Goal: Information Seeking & Learning: Compare options

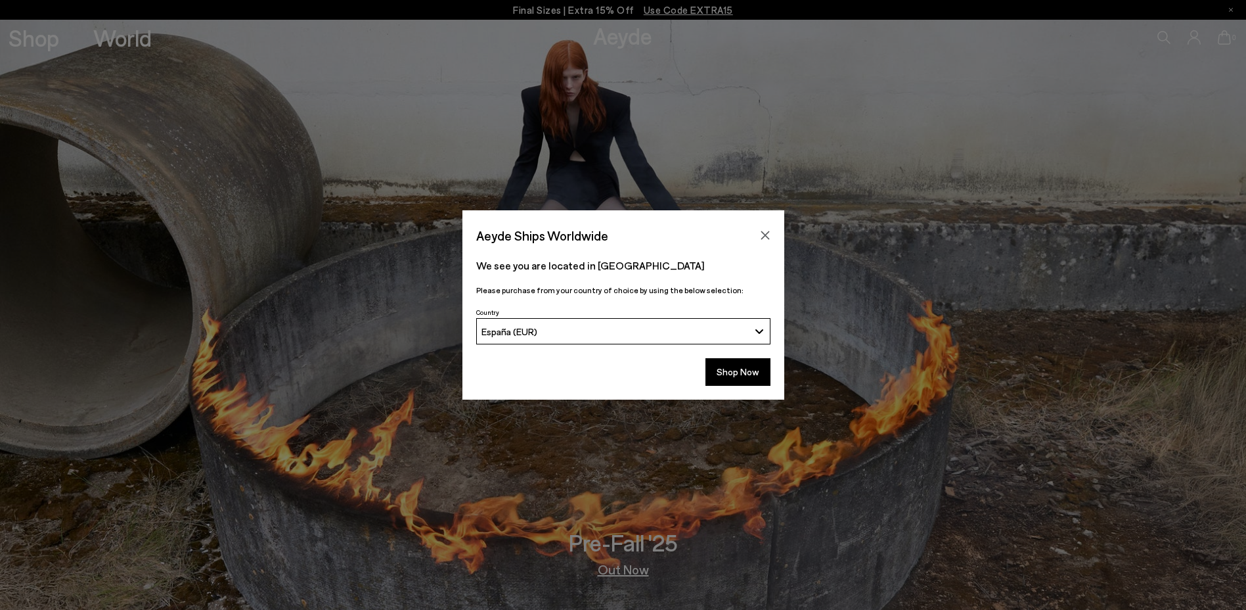
click at [752, 233] on div "Aeyde Ships Worldwide" at bounding box center [624, 228] width 322 height 37
click at [759, 233] on button "Close" at bounding box center [766, 235] width 20 height 20
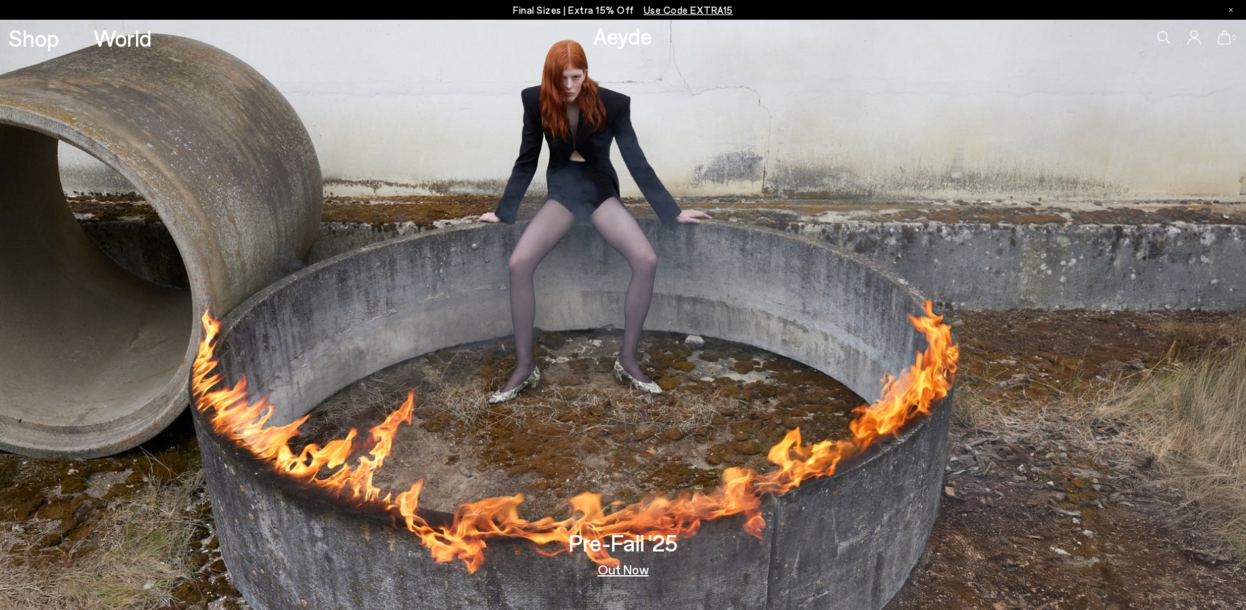
click at [557, 352] on img at bounding box center [623, 315] width 1246 height 590
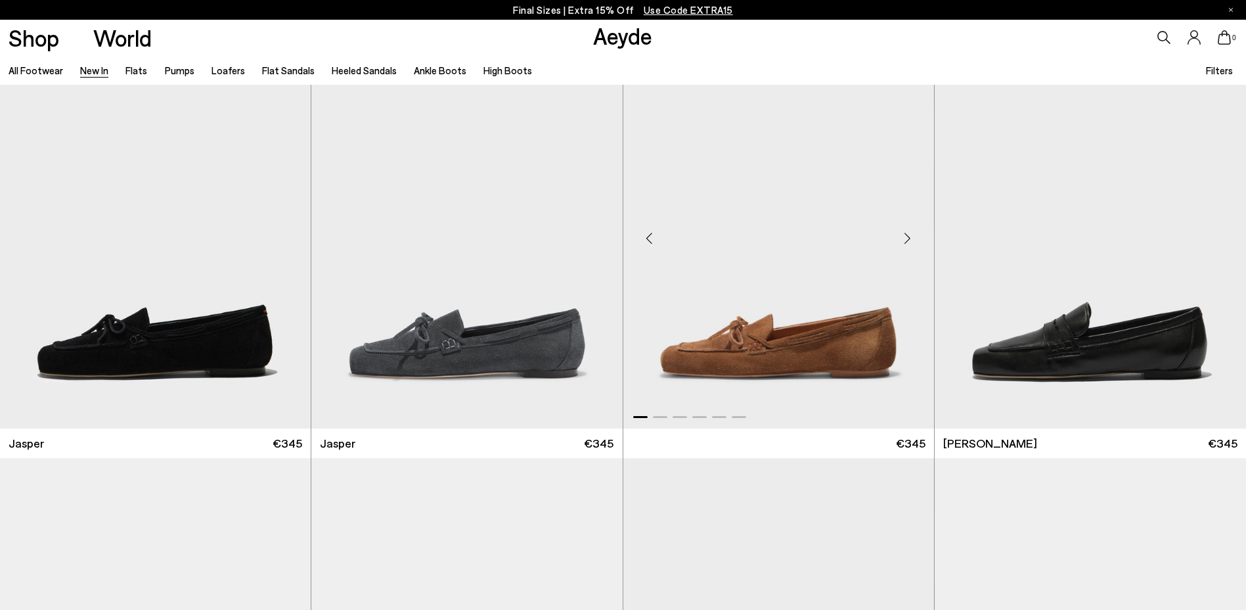
scroll to position [394, 0]
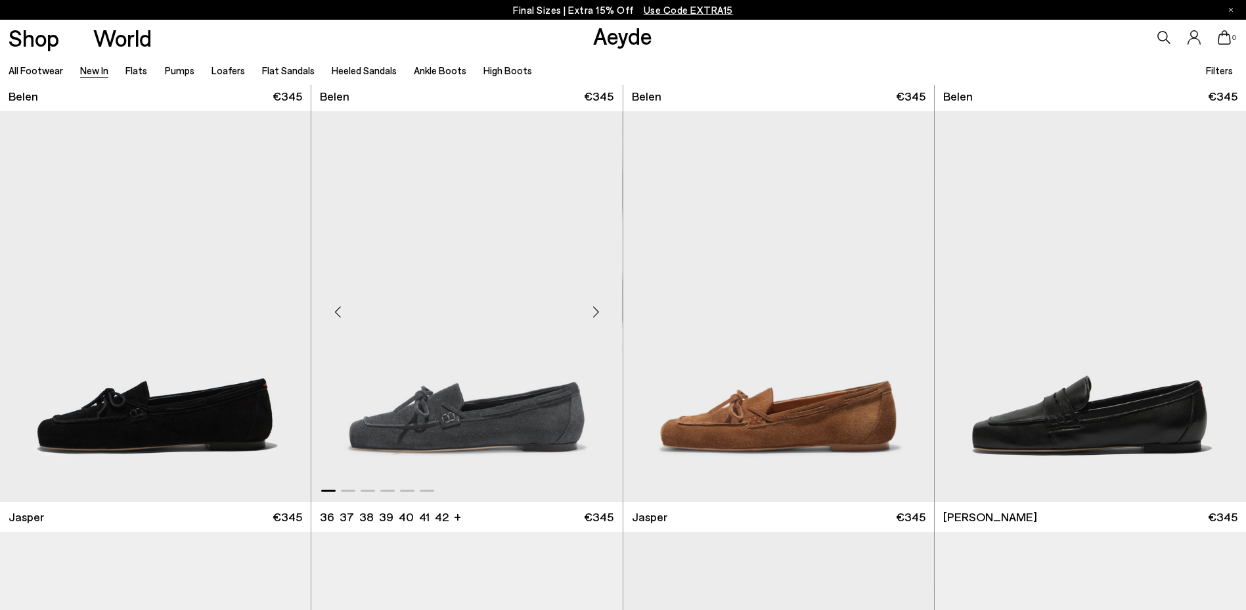
click at [592, 317] on div "Next slide" at bounding box center [596, 311] width 39 height 39
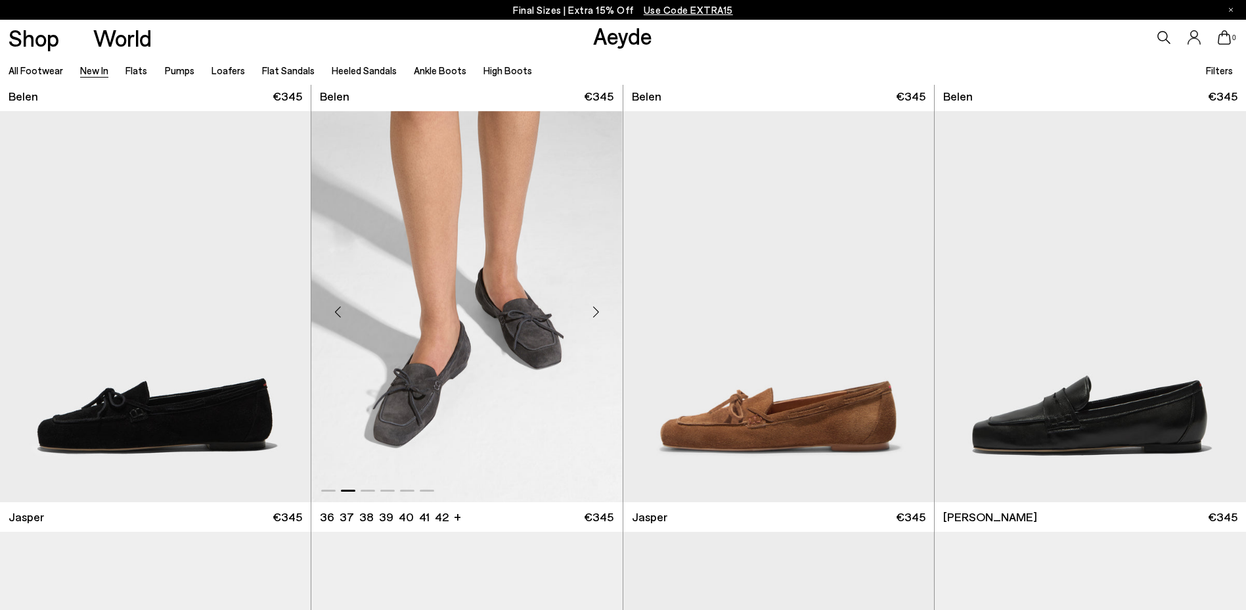
click at [592, 317] on div "Next slide" at bounding box center [596, 311] width 39 height 39
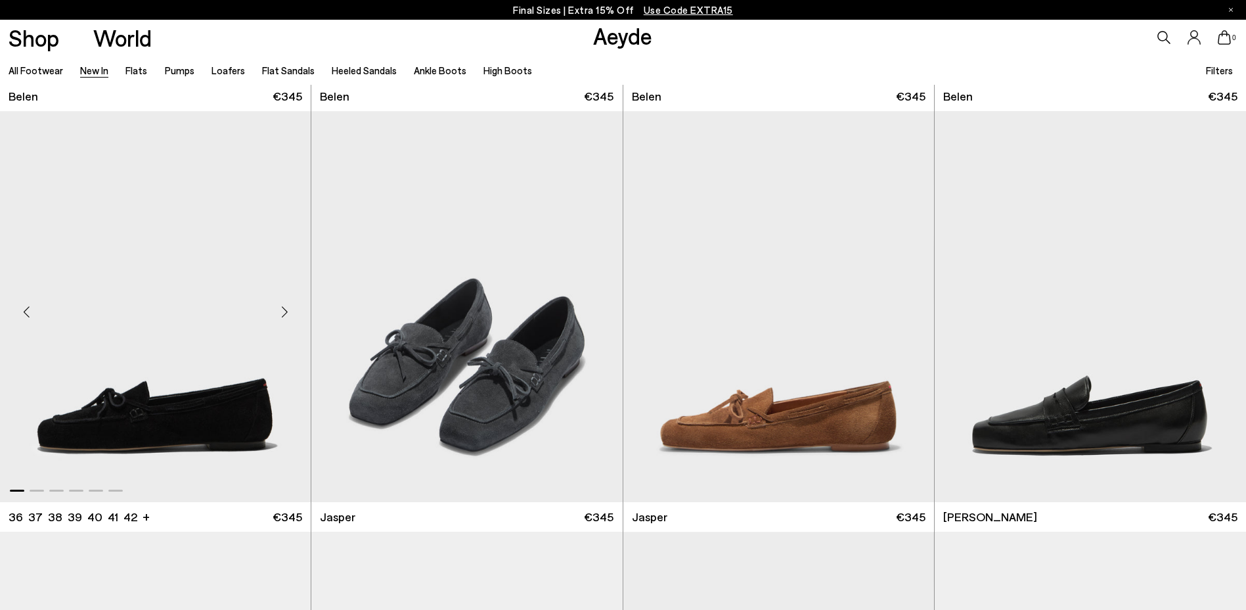
click at [288, 308] on div "Next slide" at bounding box center [284, 311] width 39 height 39
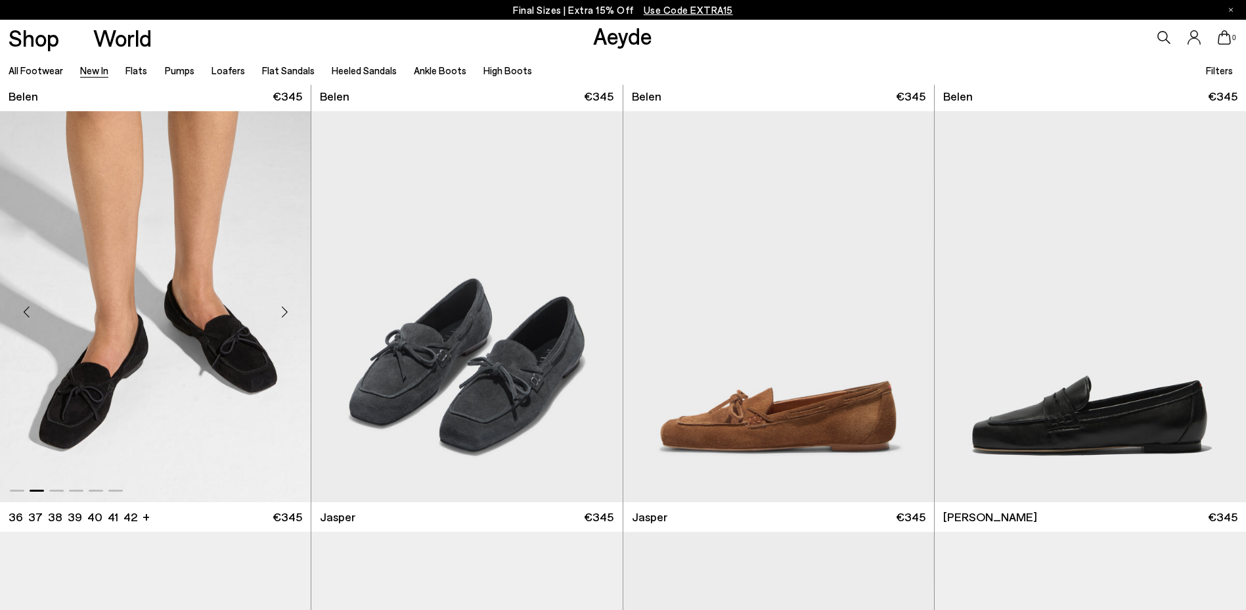
click at [288, 308] on div "Next slide" at bounding box center [284, 311] width 39 height 39
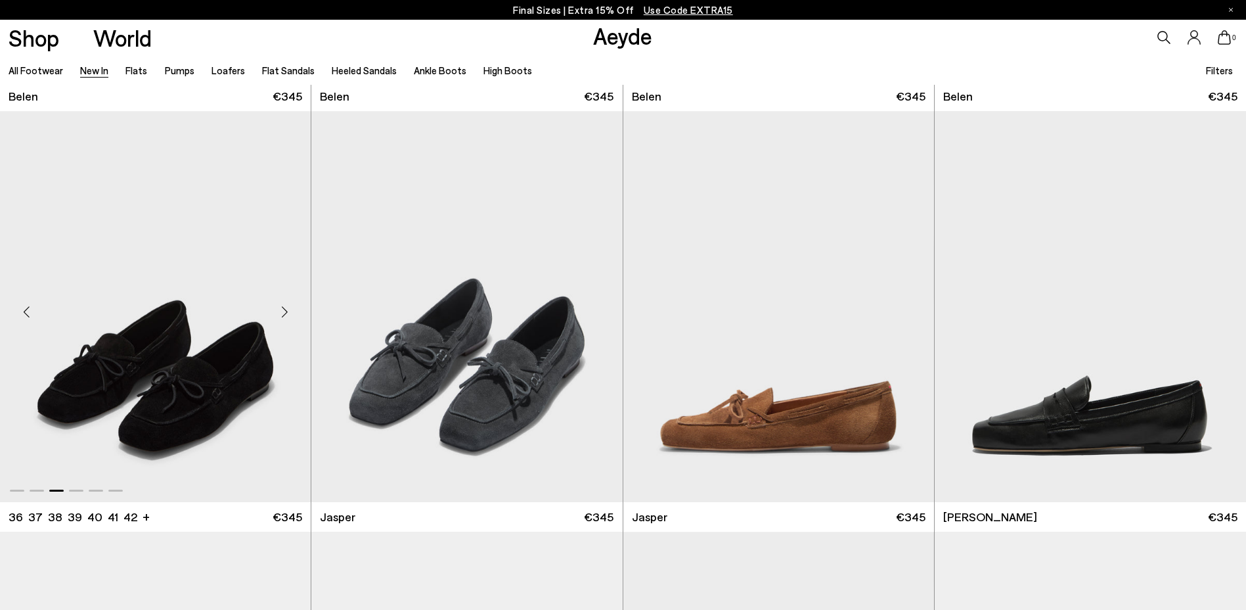
click at [288, 308] on div "Next slide" at bounding box center [284, 311] width 39 height 39
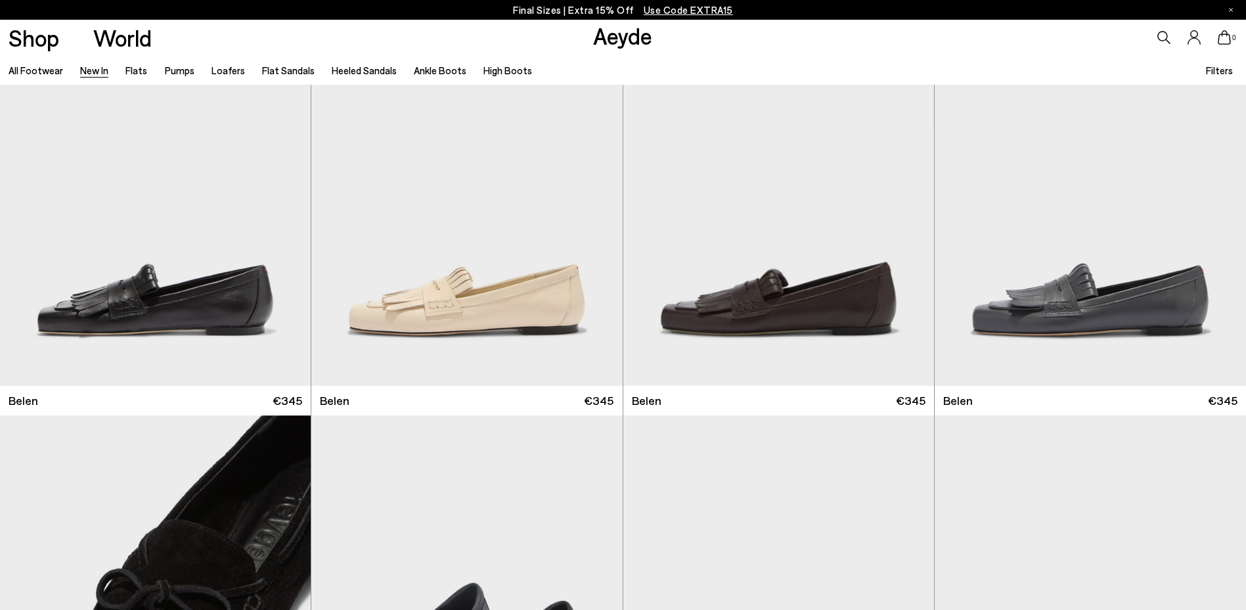
scroll to position [66, 0]
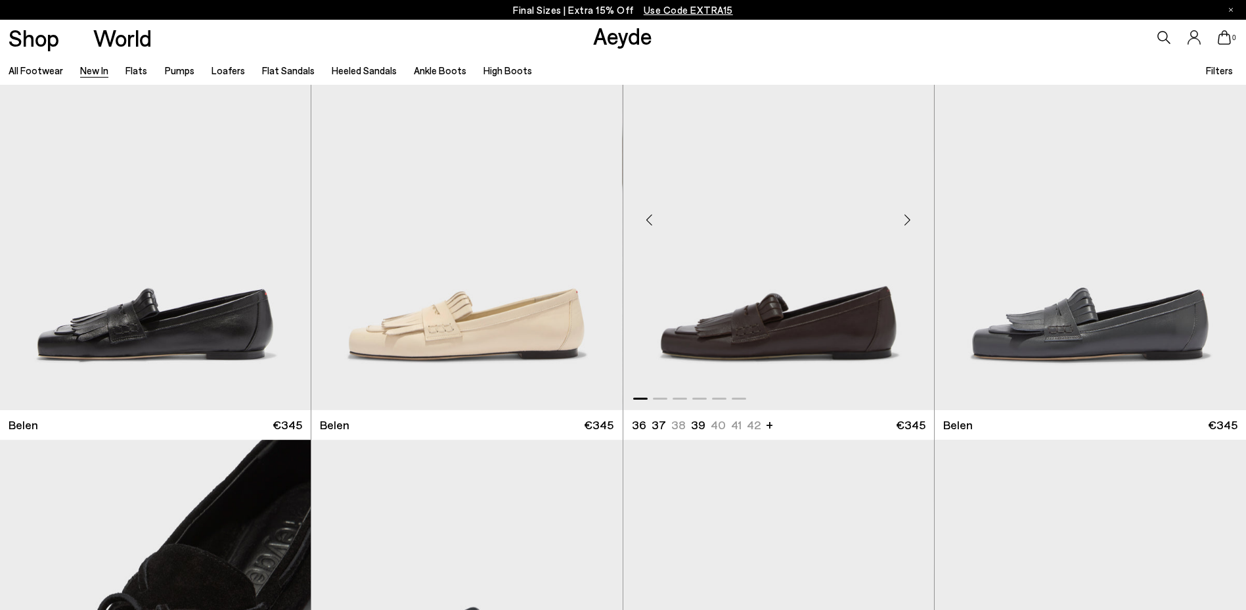
click at [907, 222] on div "Next slide" at bounding box center [907, 219] width 39 height 39
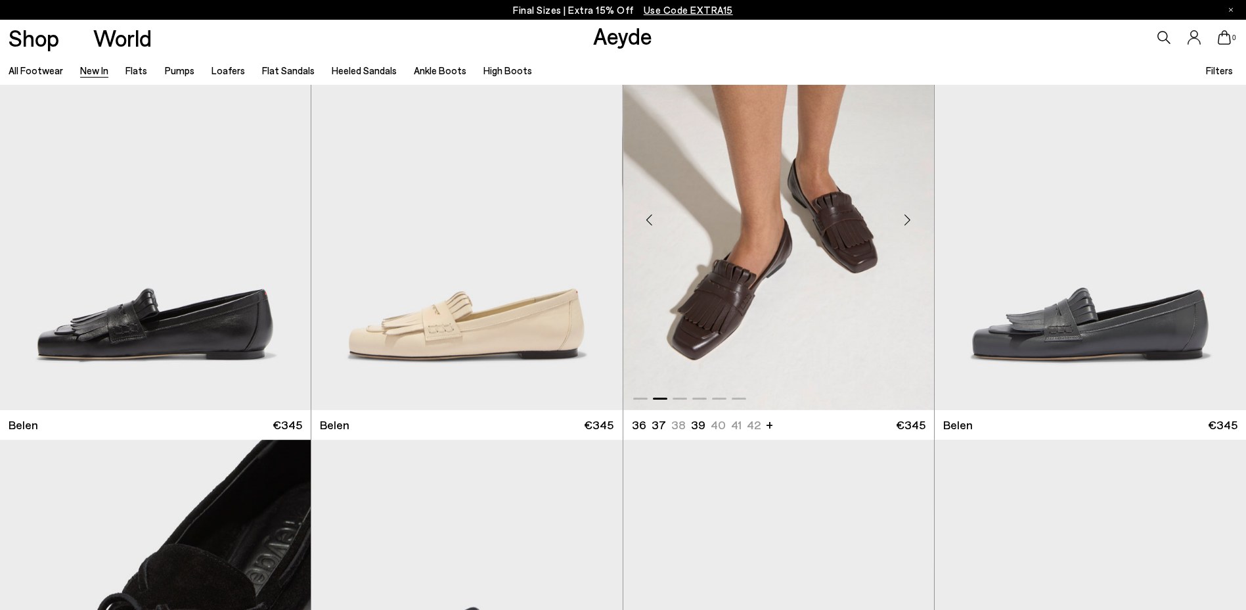
click at [907, 222] on div "Next slide" at bounding box center [907, 219] width 39 height 39
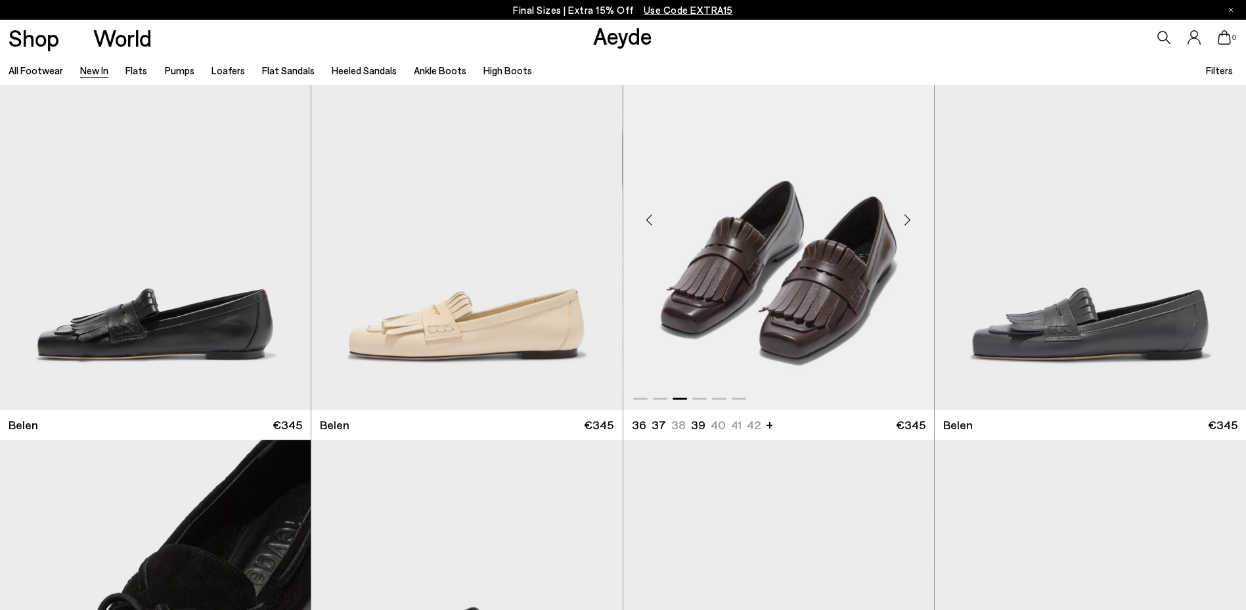
click at [907, 222] on div "Next slide" at bounding box center [907, 219] width 39 height 39
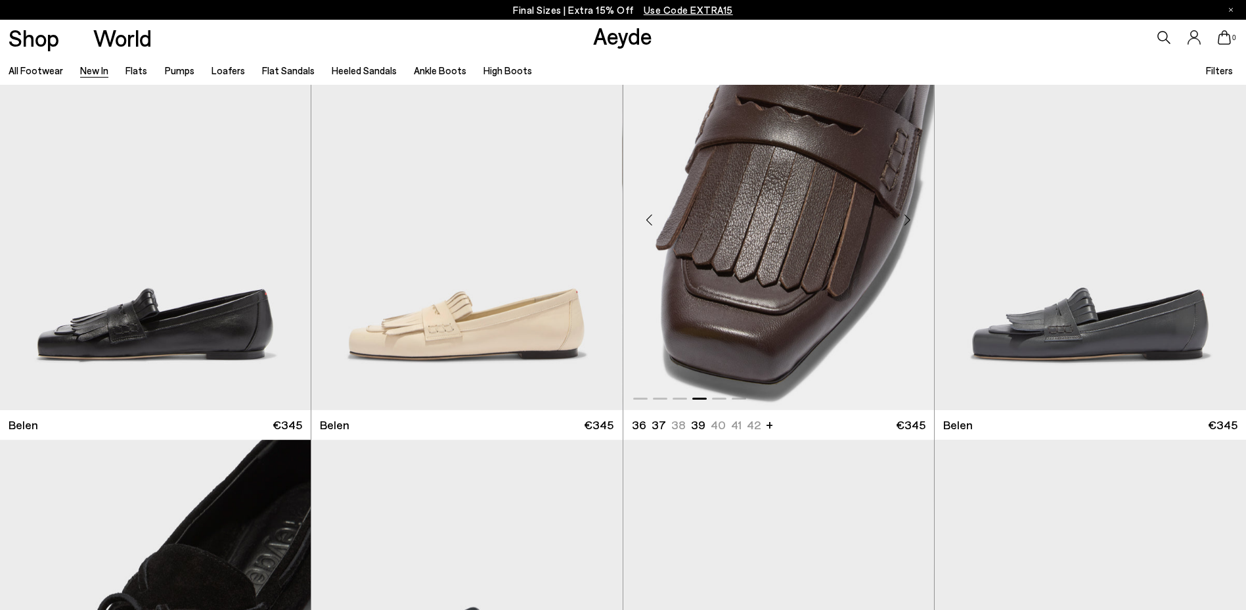
click at [907, 222] on div "Next slide" at bounding box center [907, 219] width 39 height 39
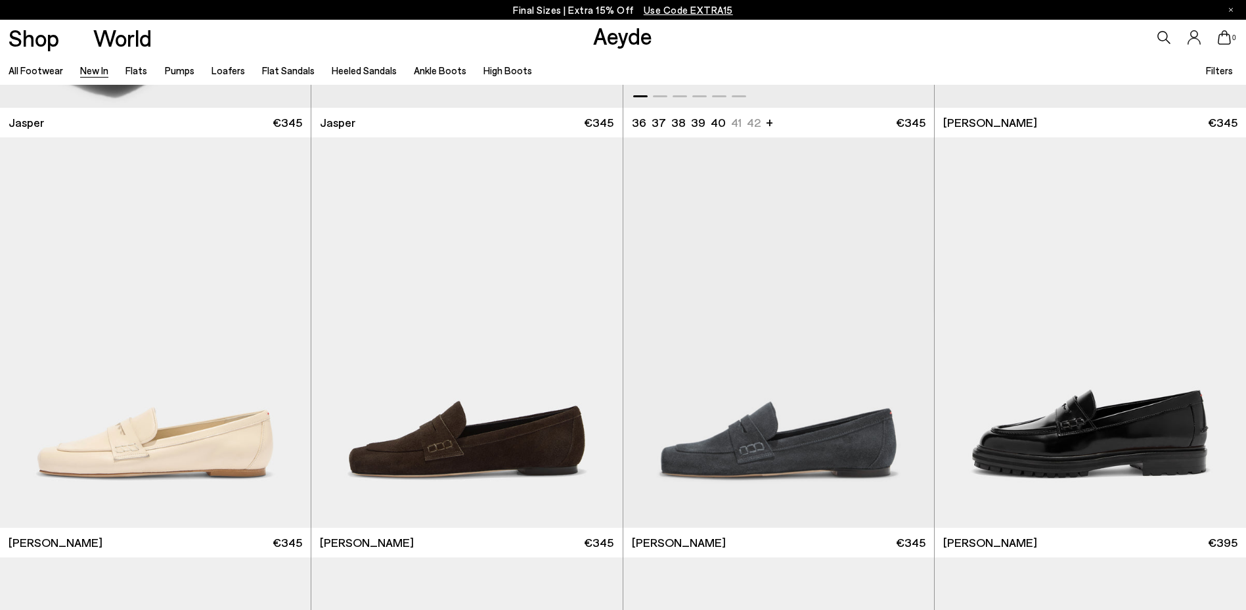
scroll to position [854, 0]
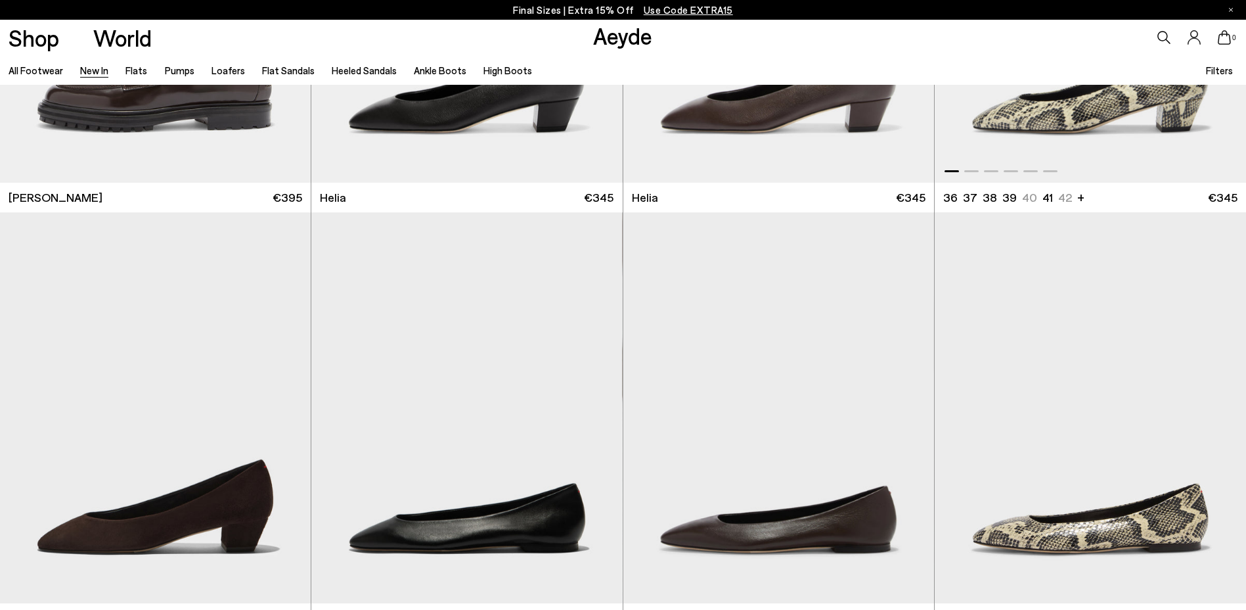
scroll to position [1445, 0]
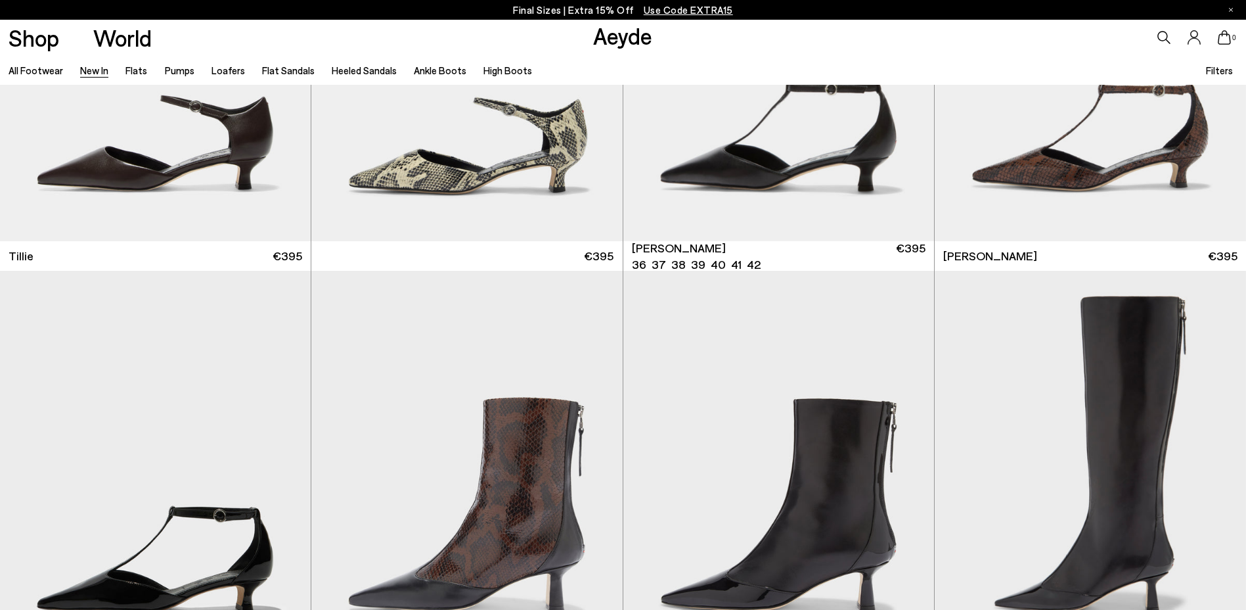
scroll to position [3417, 0]
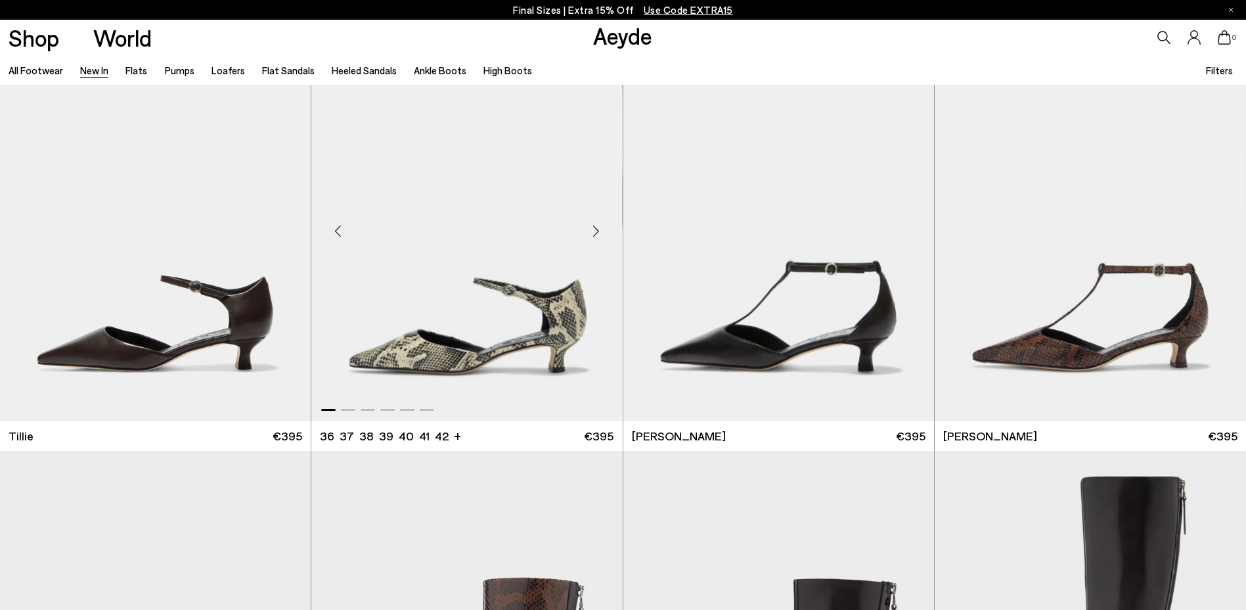
click at [593, 237] on div "Next slide" at bounding box center [596, 231] width 39 height 39
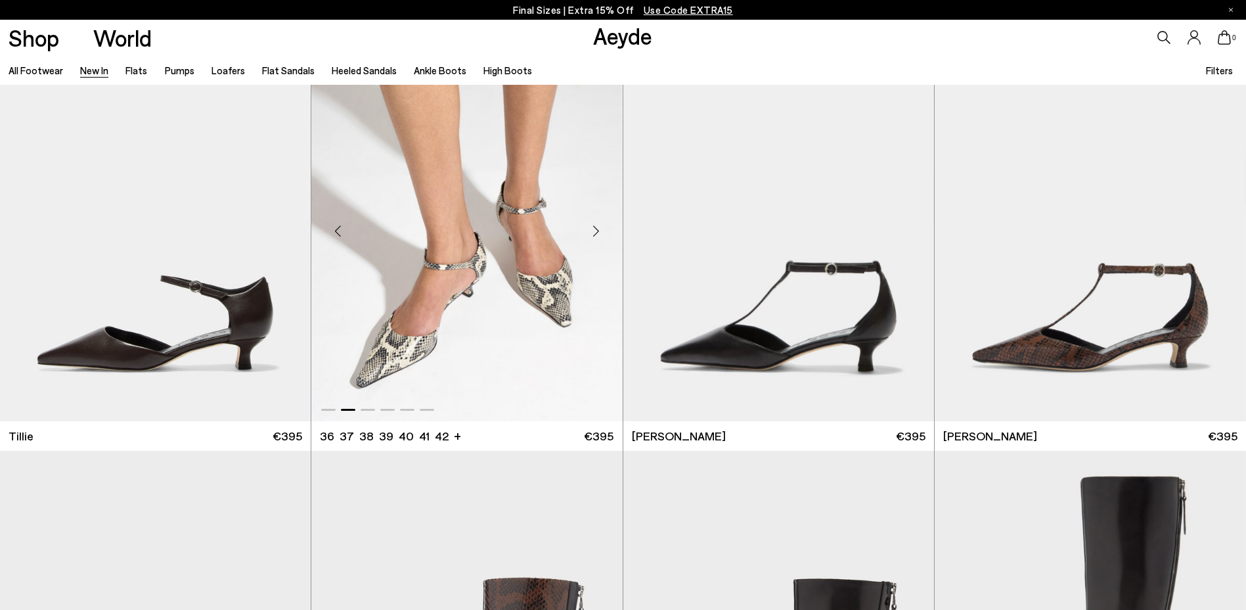
click at [593, 237] on div "Next slide" at bounding box center [596, 231] width 39 height 39
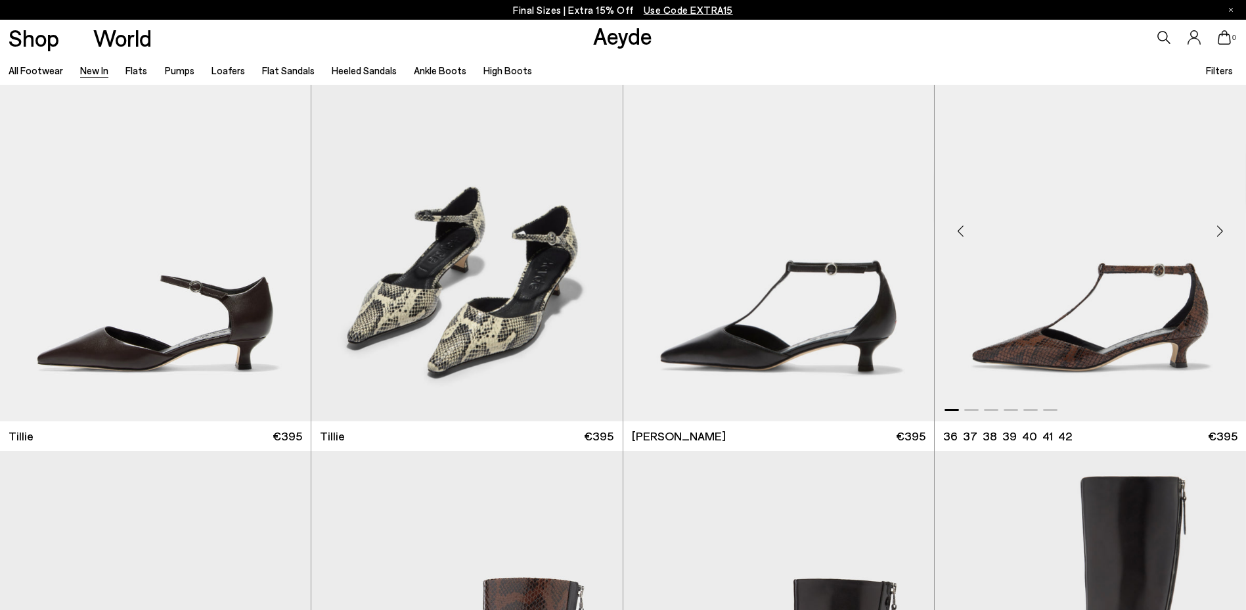
click at [1214, 236] on div "Next slide" at bounding box center [1219, 231] width 39 height 39
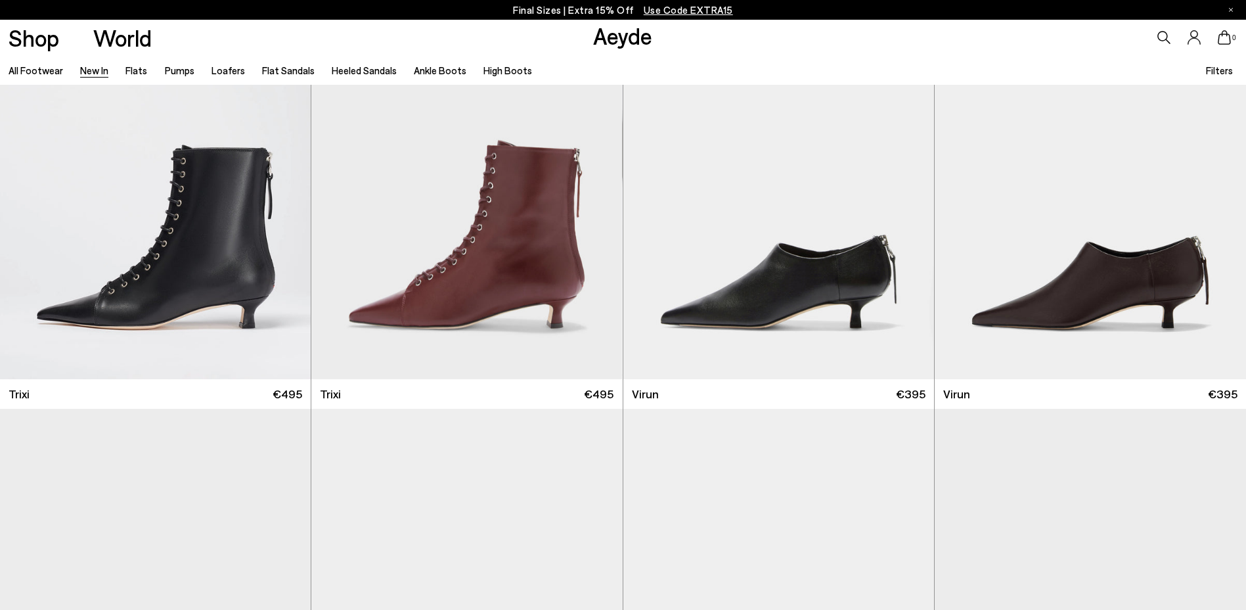
scroll to position [6439, 0]
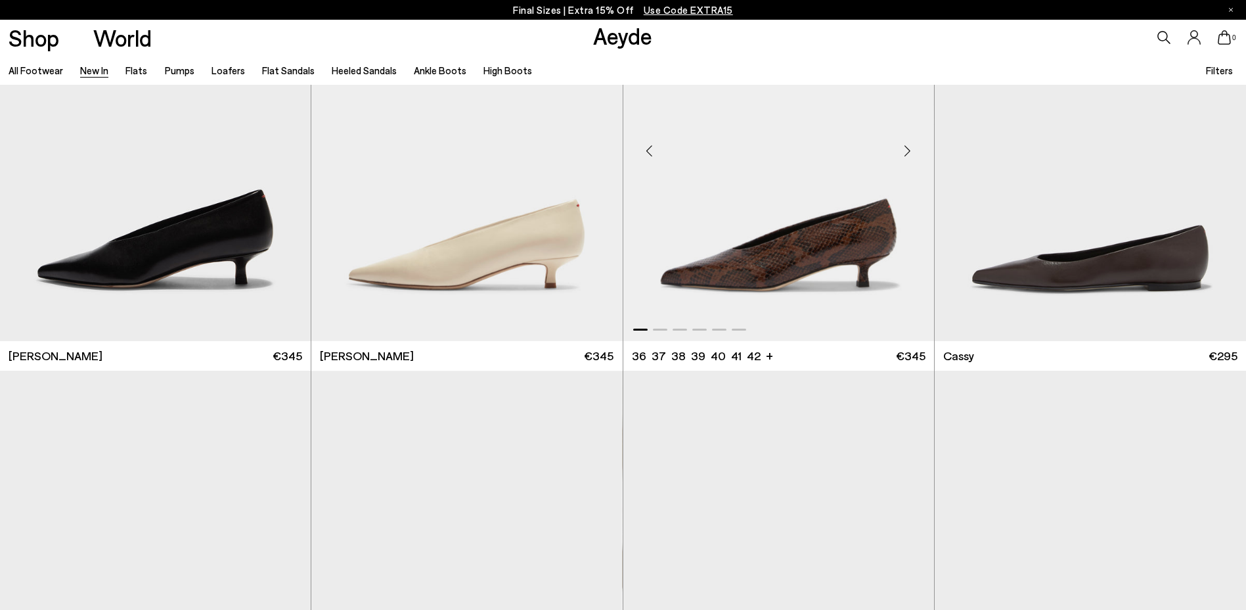
click at [909, 152] on div "Next slide" at bounding box center [907, 150] width 39 height 39
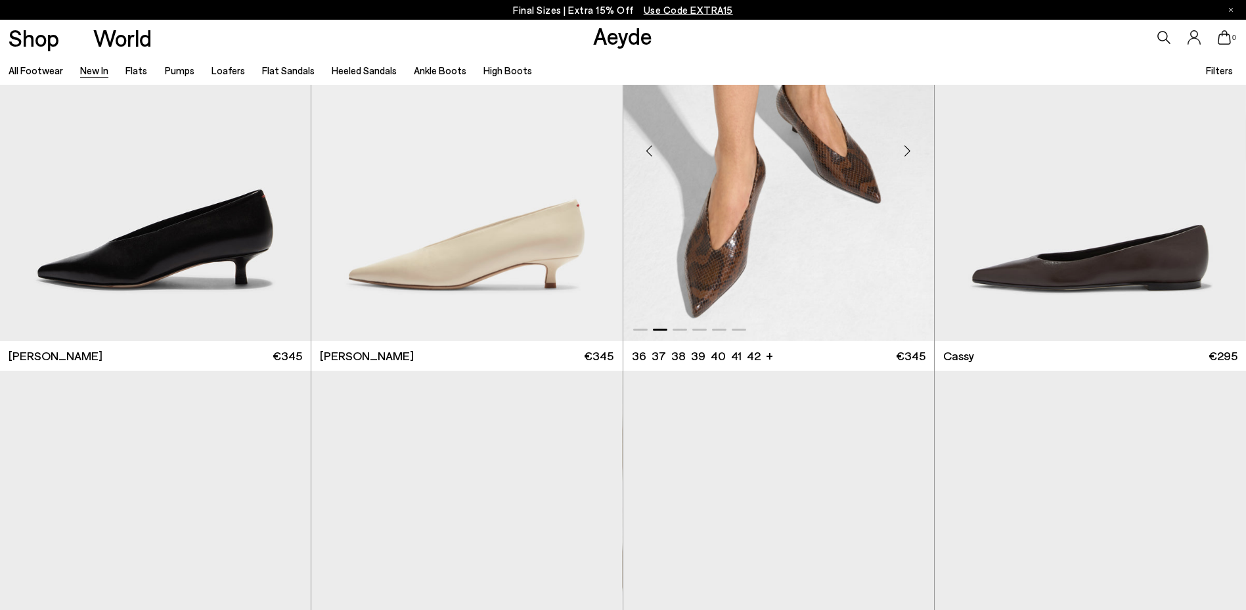
click at [910, 153] on div "Next slide" at bounding box center [907, 150] width 39 height 39
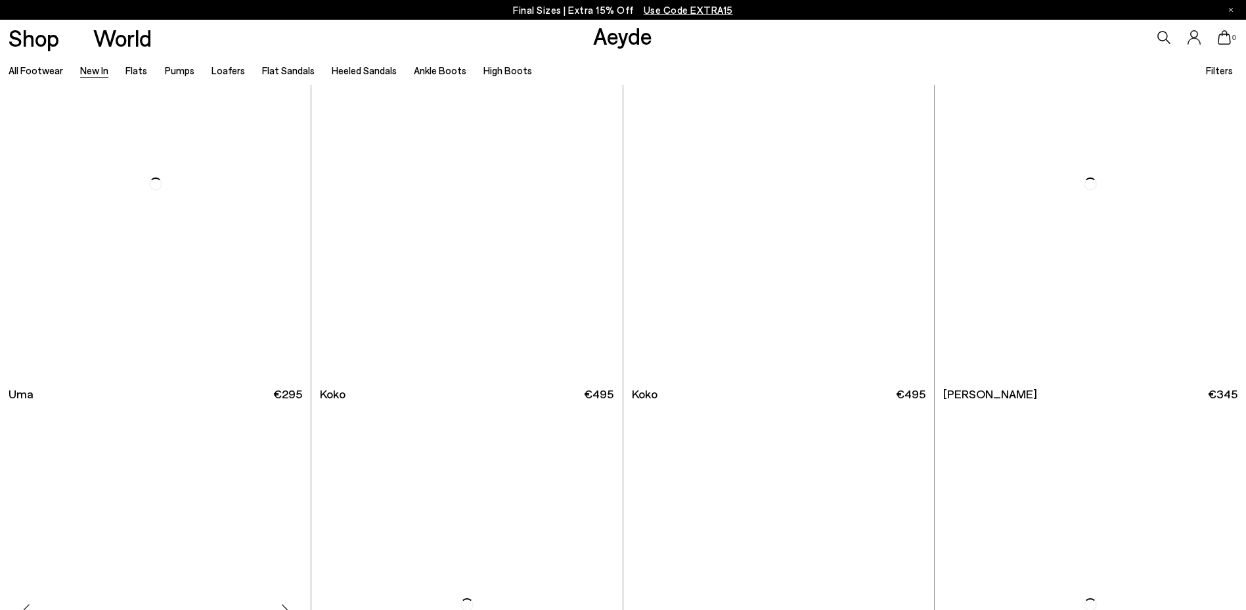
scroll to position [8410, 0]
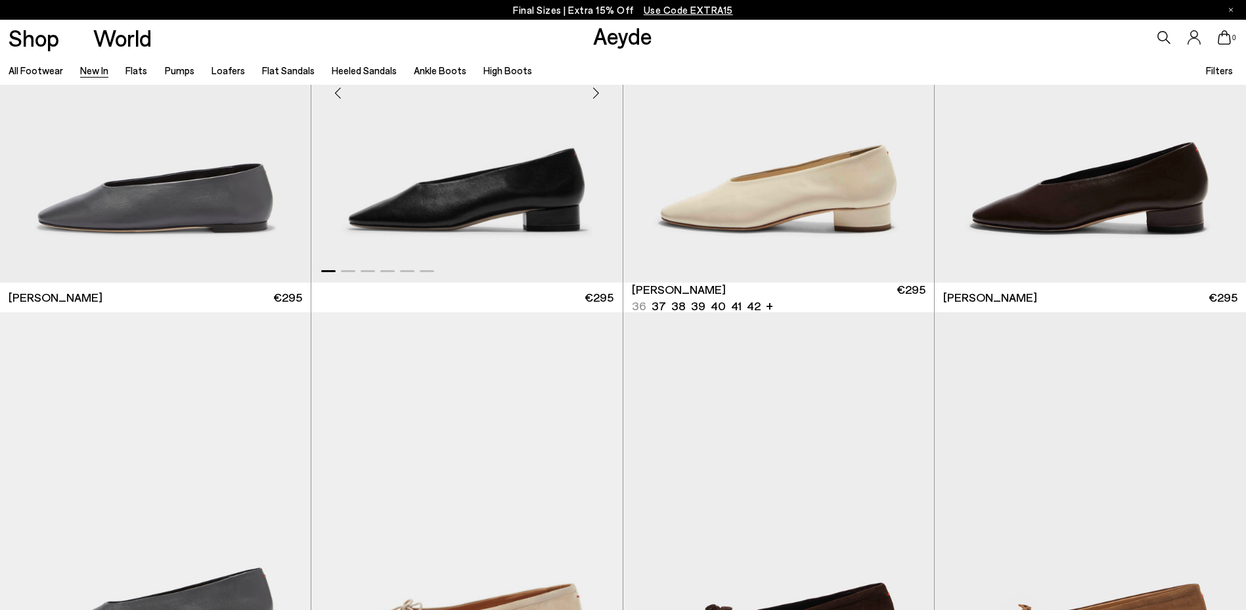
scroll to position [9330, 0]
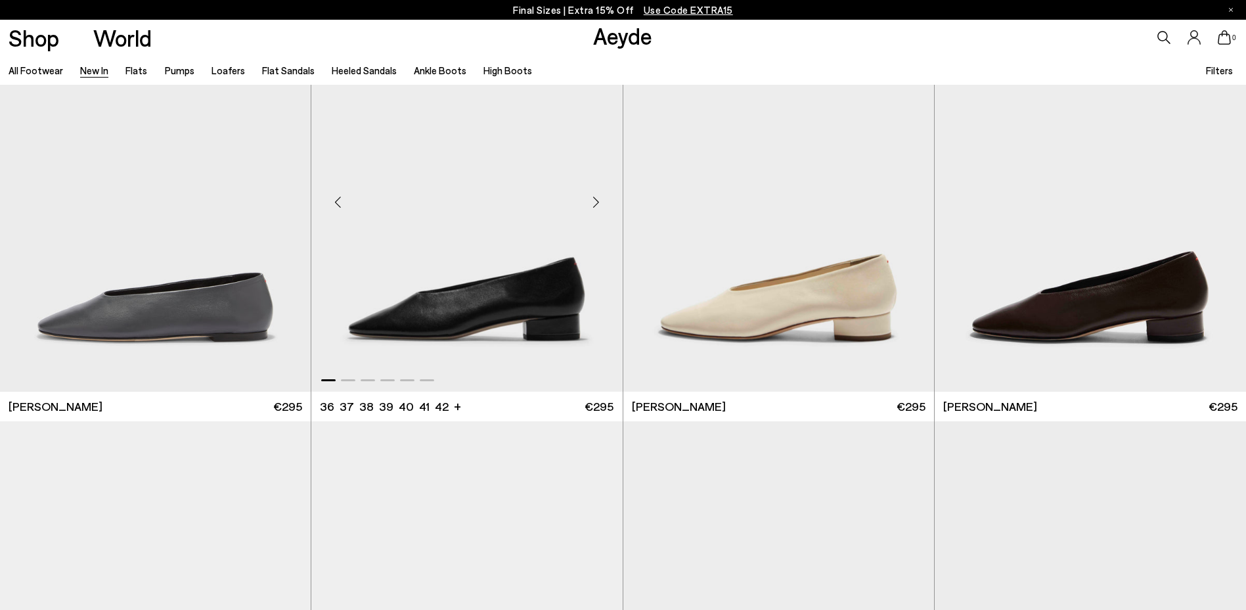
click at [590, 201] on div "Next slide" at bounding box center [596, 201] width 39 height 39
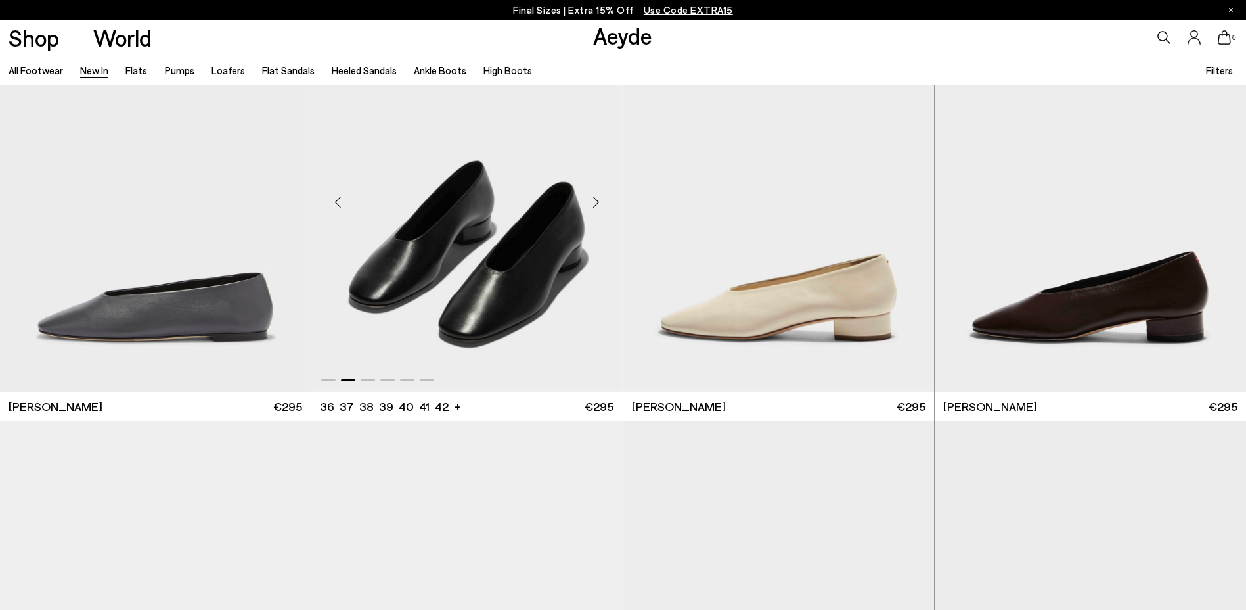
click at [590, 201] on div "Next slide" at bounding box center [596, 201] width 39 height 39
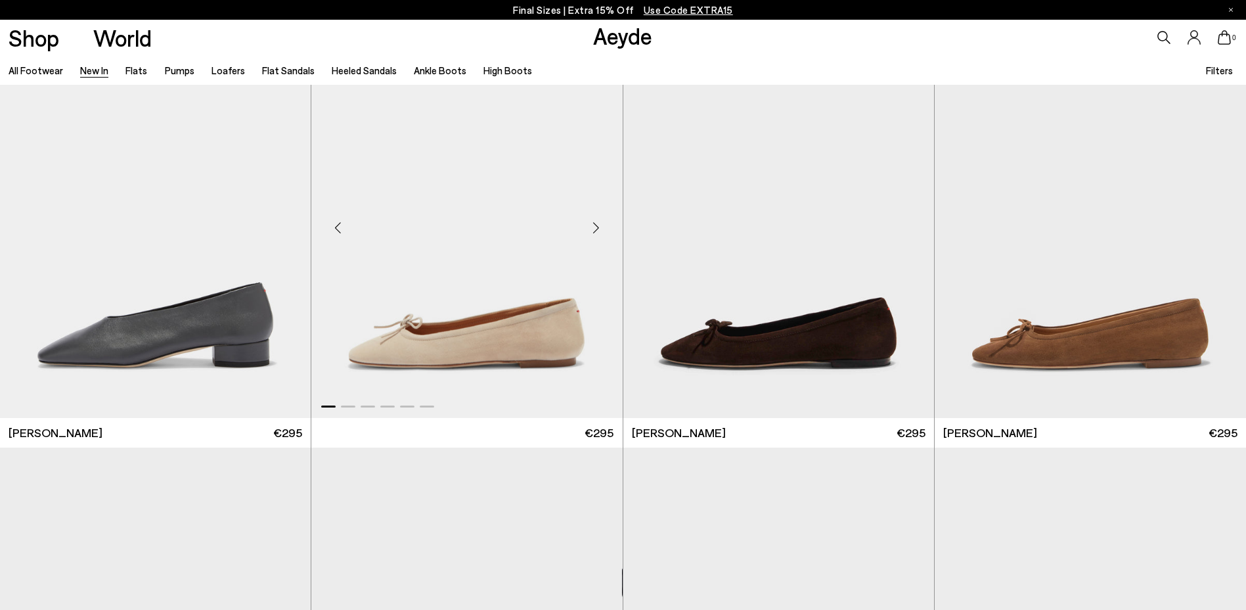
scroll to position [9790, 0]
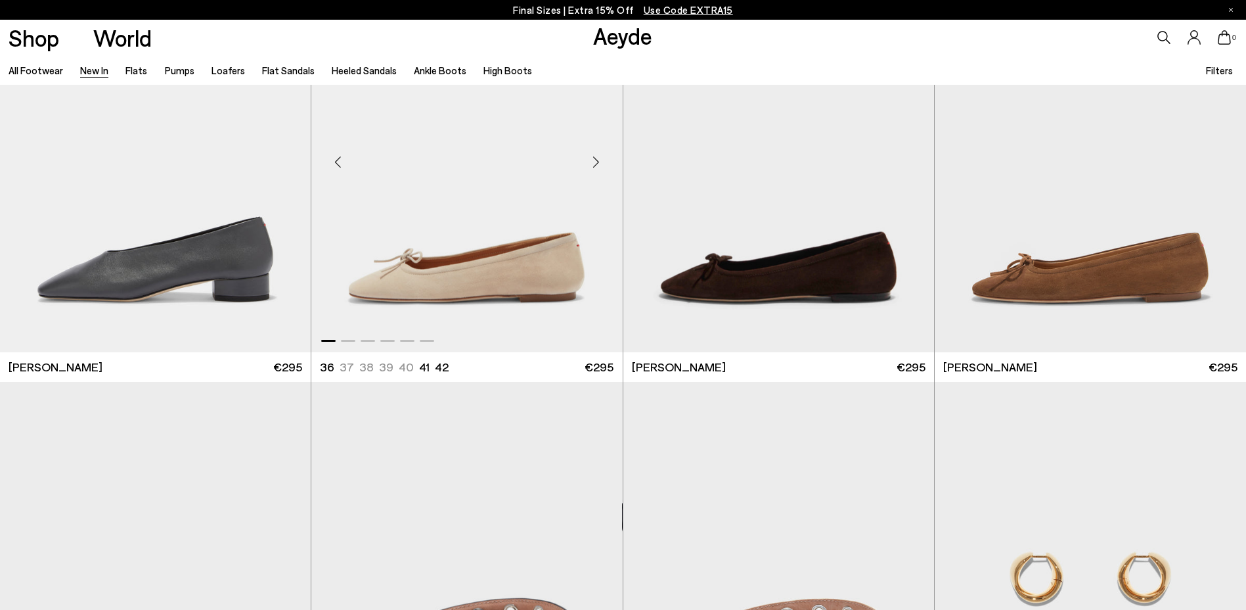
click at [604, 160] on div "Next slide" at bounding box center [596, 162] width 39 height 39
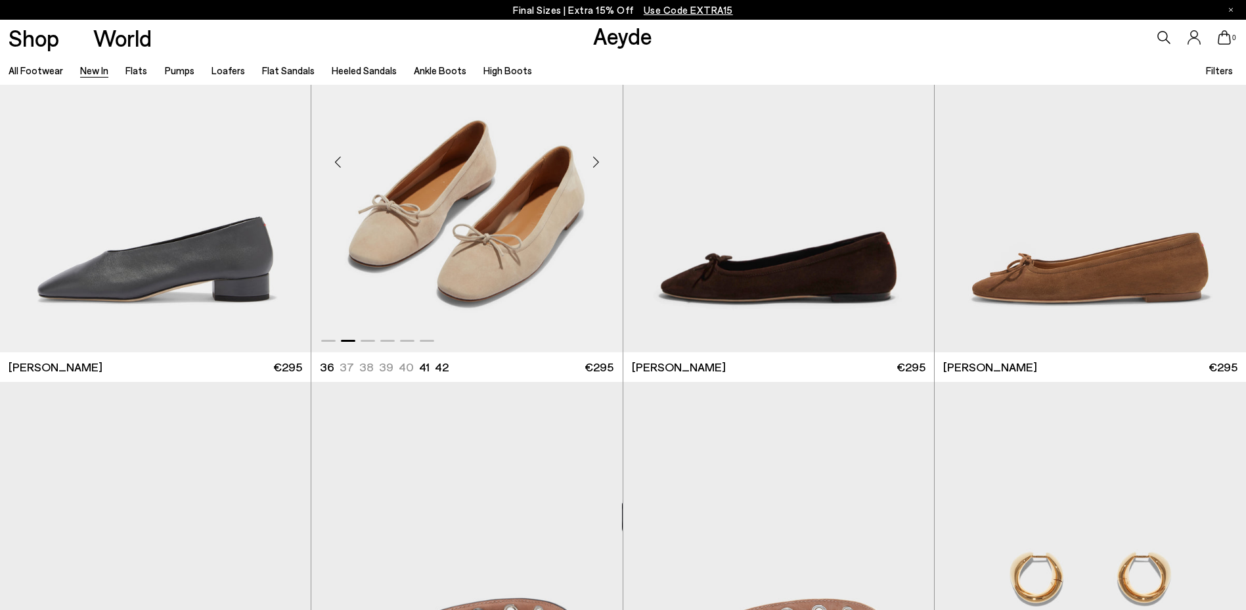
click at [604, 160] on div "Next slide" at bounding box center [596, 162] width 39 height 39
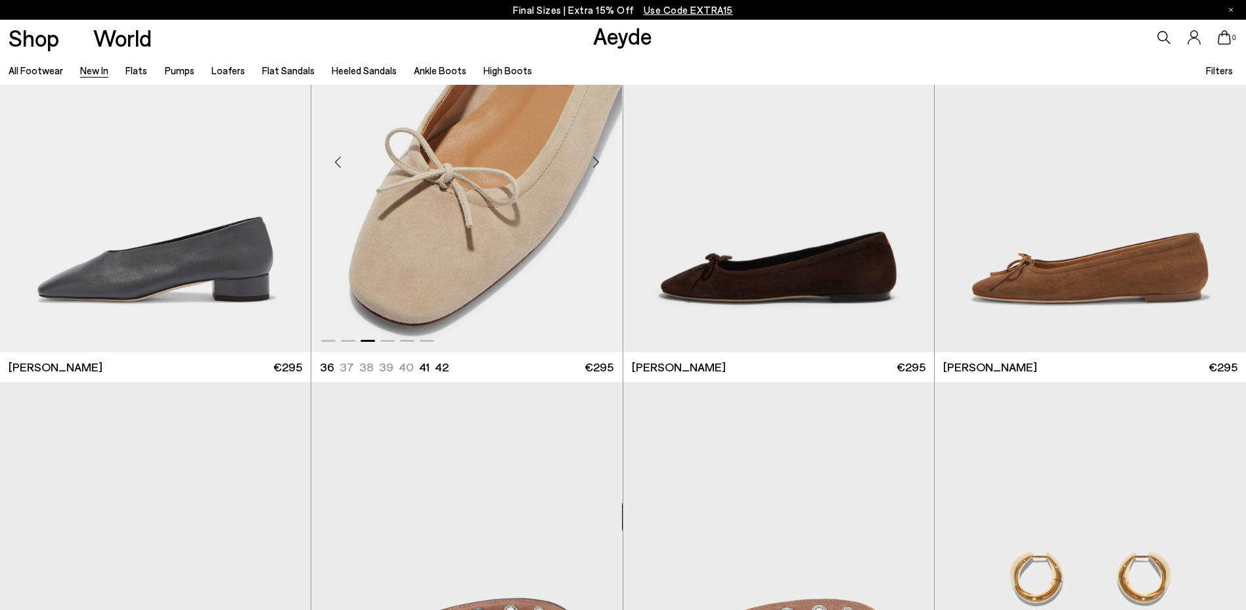
click at [604, 160] on div "Next slide" at bounding box center [596, 162] width 39 height 39
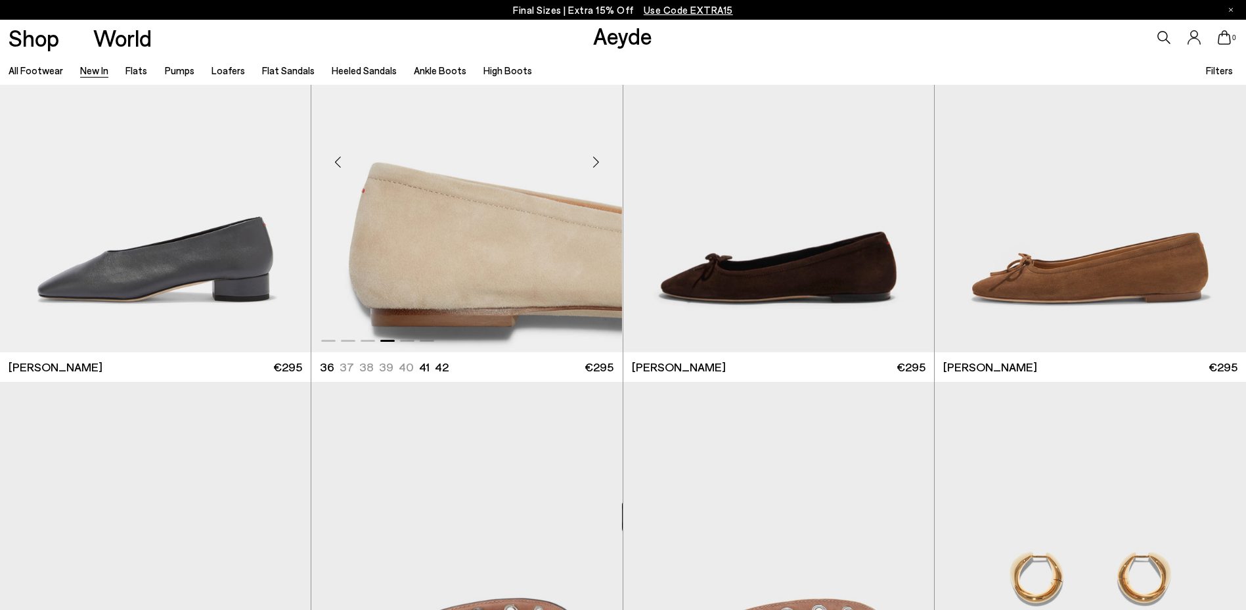
click at [604, 160] on div "Next slide" at bounding box center [596, 162] width 39 height 39
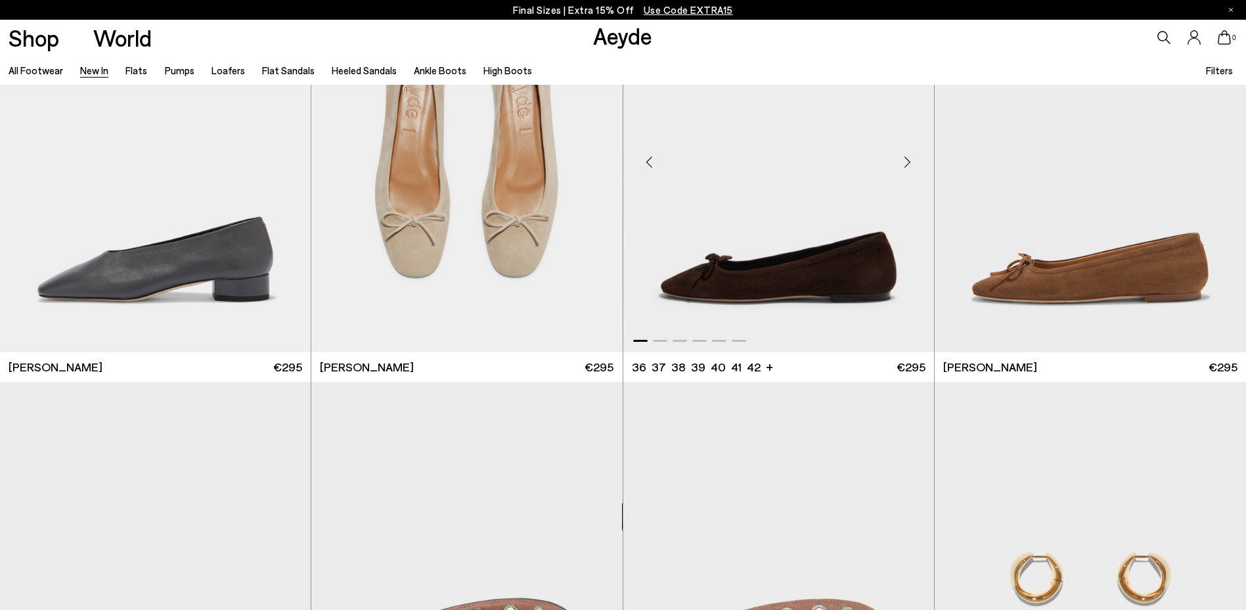
click at [901, 169] on div "Next slide" at bounding box center [907, 162] width 39 height 39
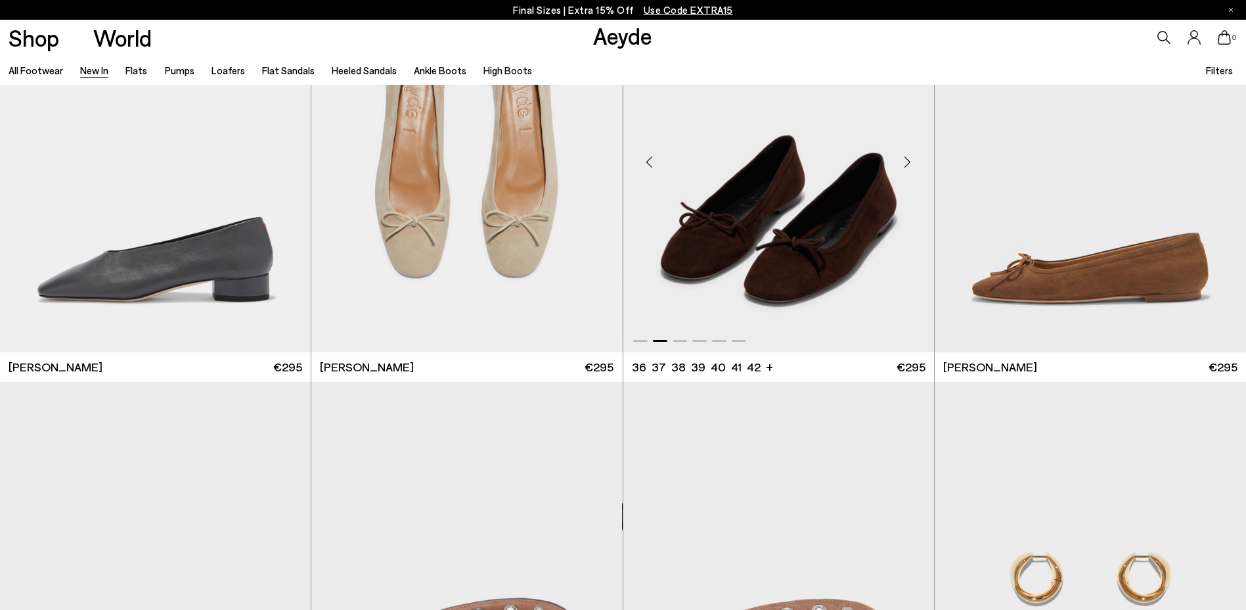
click at [901, 169] on div "Next slide" at bounding box center [907, 162] width 39 height 39
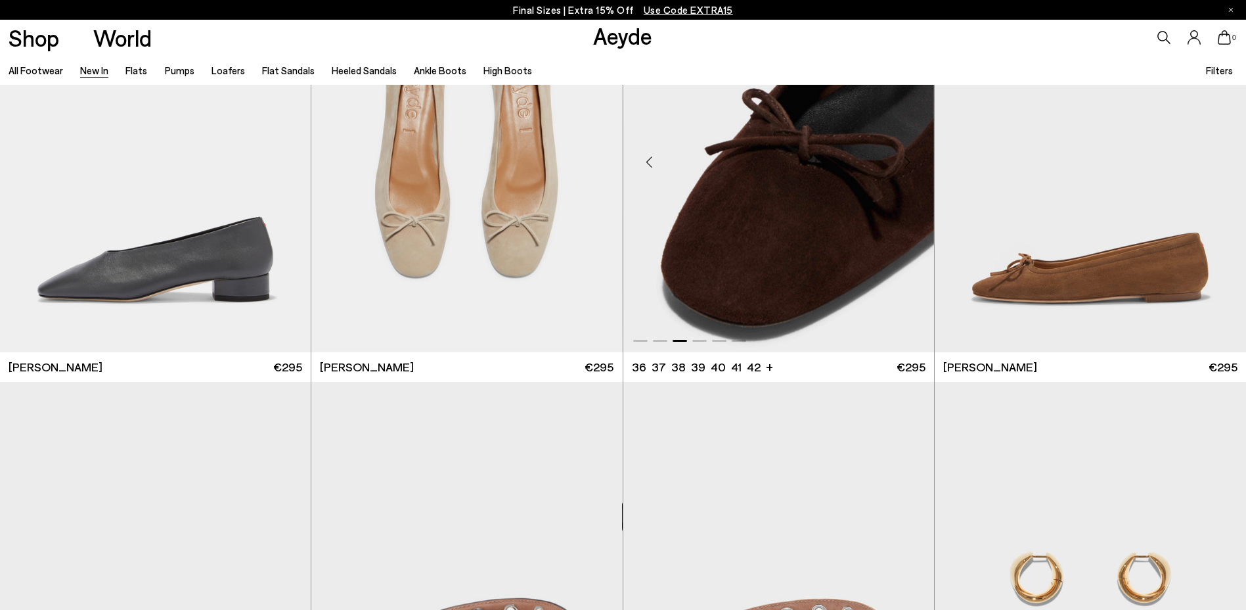
click at [845, 219] on img "3 / 6" at bounding box center [779, 156] width 311 height 391
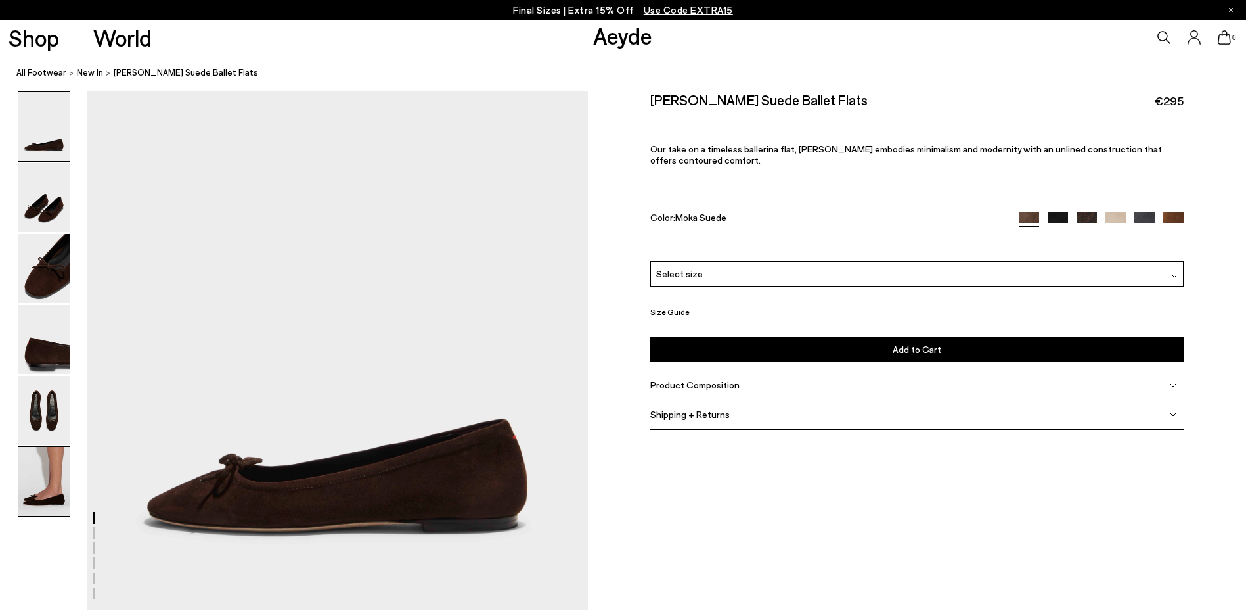
click at [32, 489] on img at bounding box center [43, 481] width 51 height 69
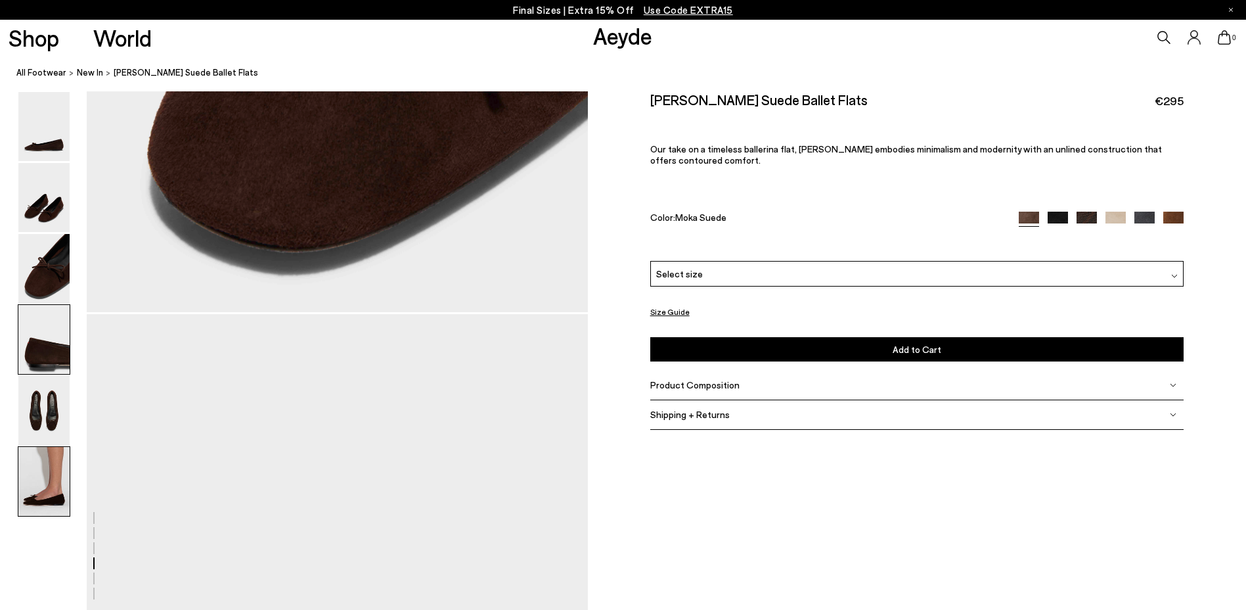
scroll to position [3292, 0]
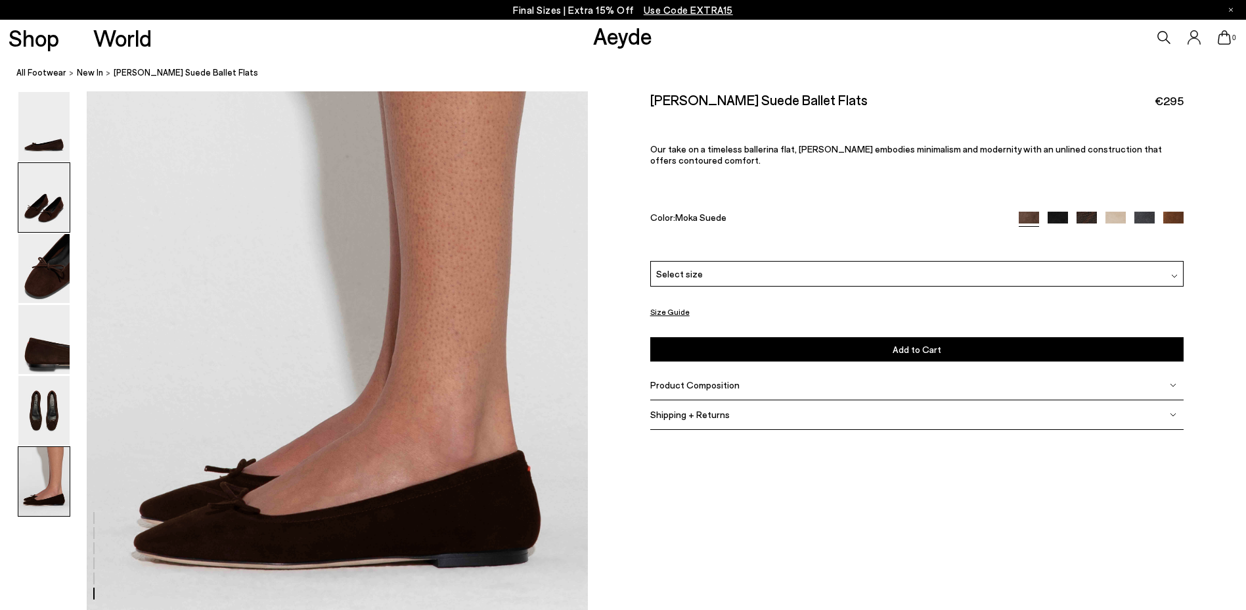
click at [51, 208] on img at bounding box center [43, 197] width 51 height 69
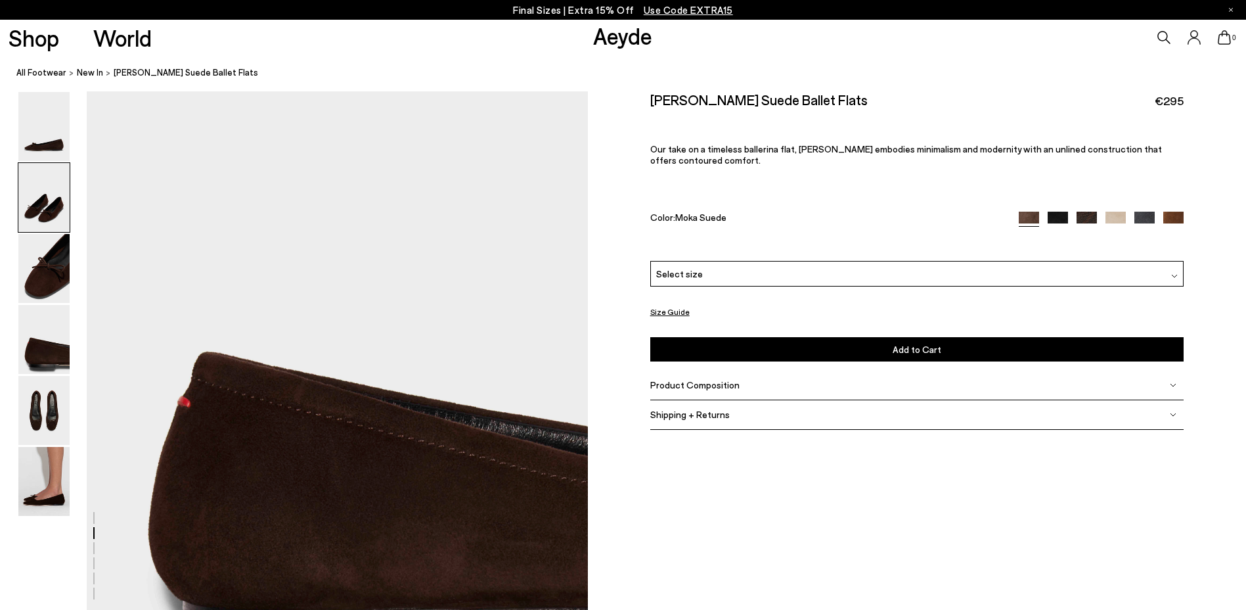
scroll to position [522, 0]
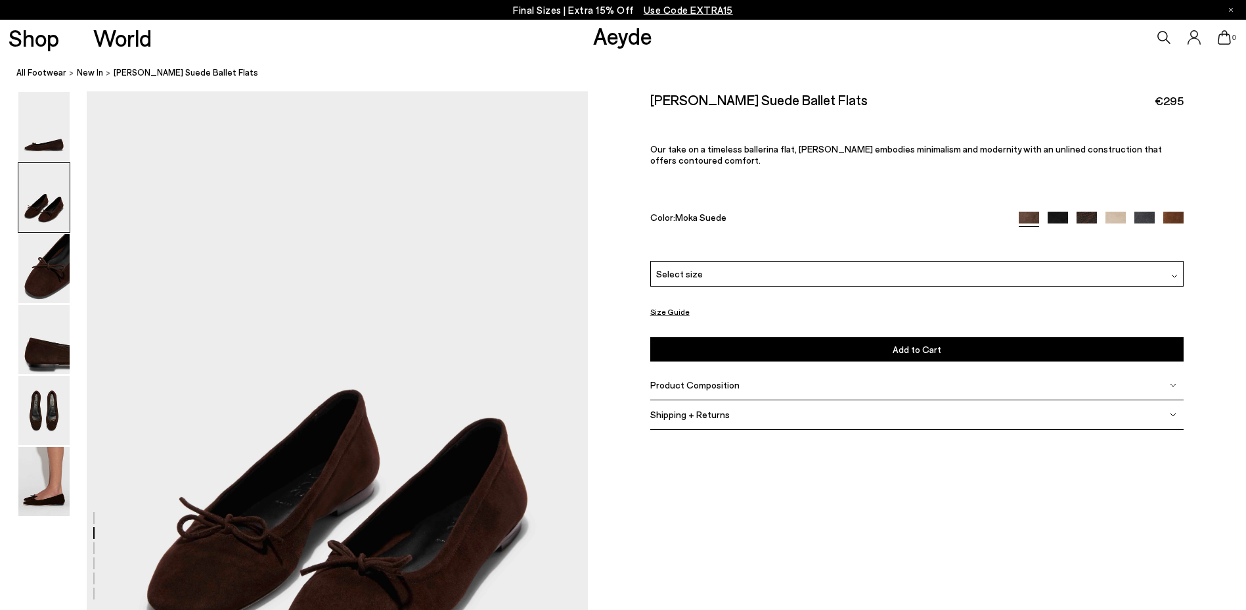
click at [1178, 218] on img at bounding box center [1174, 222] width 20 height 20
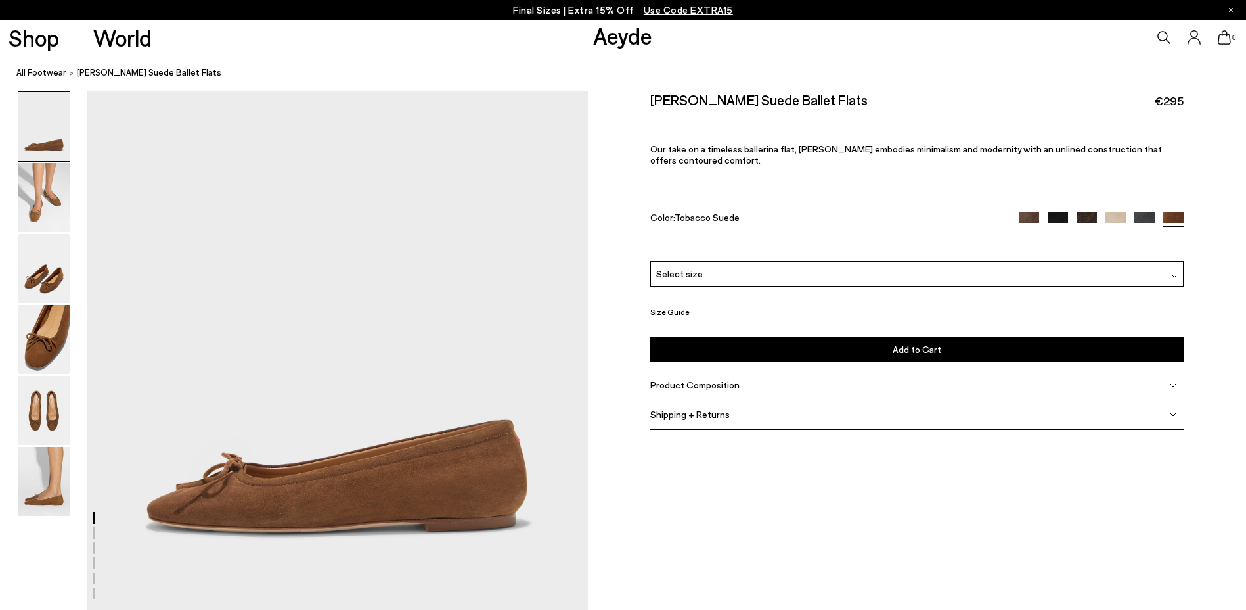
click at [1081, 216] on img at bounding box center [1087, 222] width 20 height 20
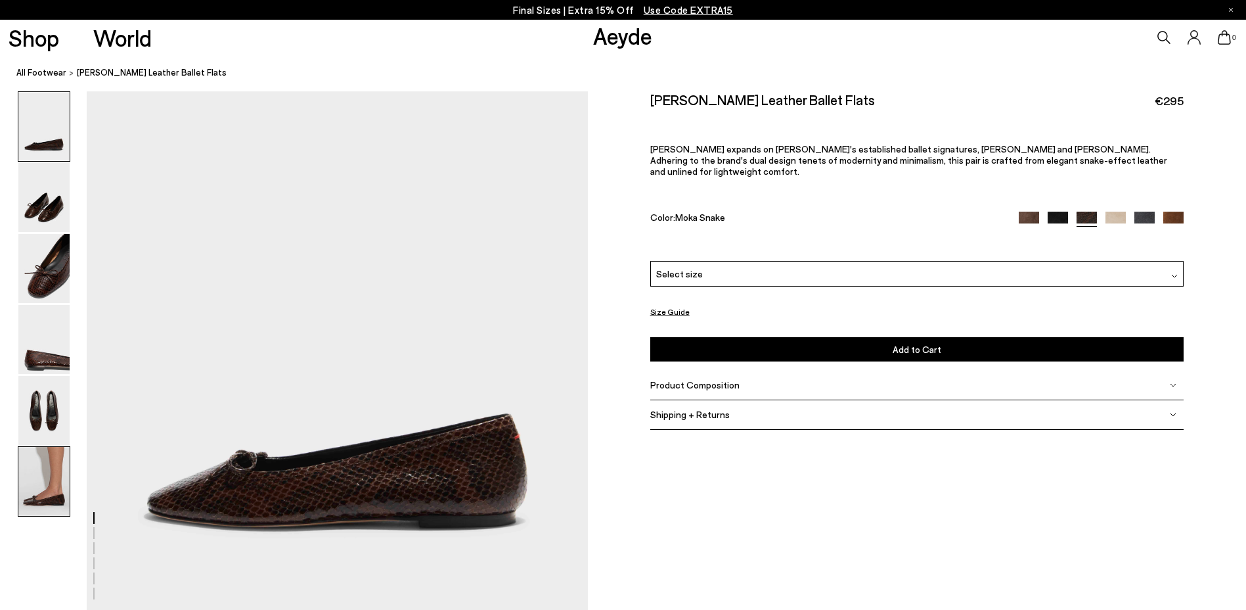
click at [56, 470] on img at bounding box center [43, 481] width 51 height 69
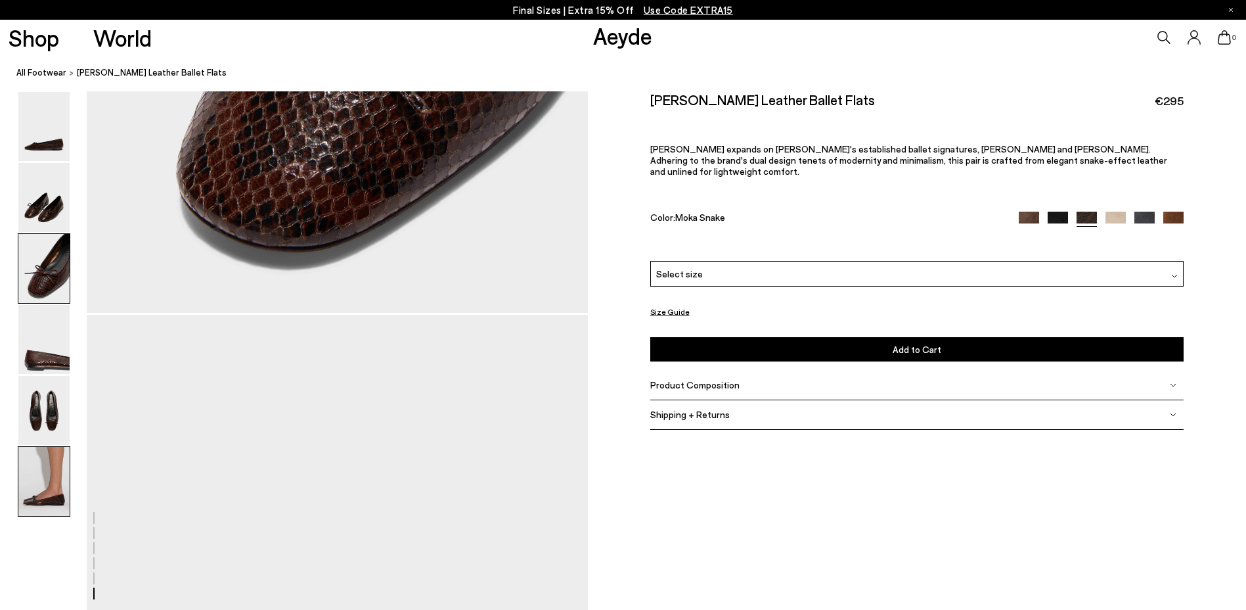
scroll to position [3292, 0]
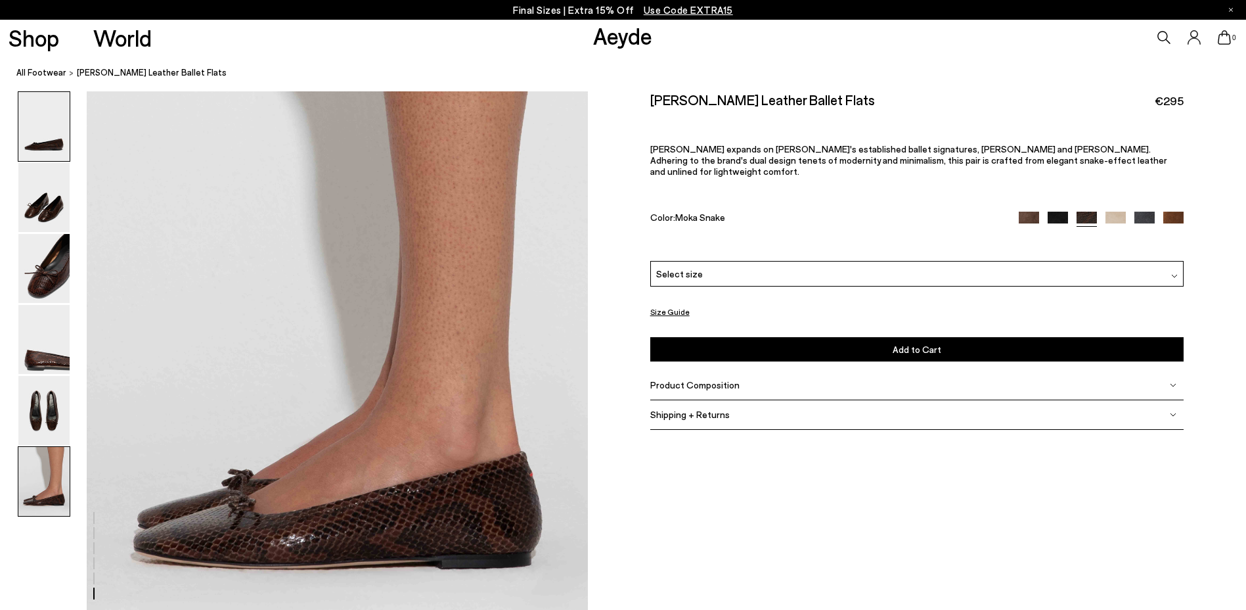
click at [47, 147] on img at bounding box center [43, 126] width 51 height 69
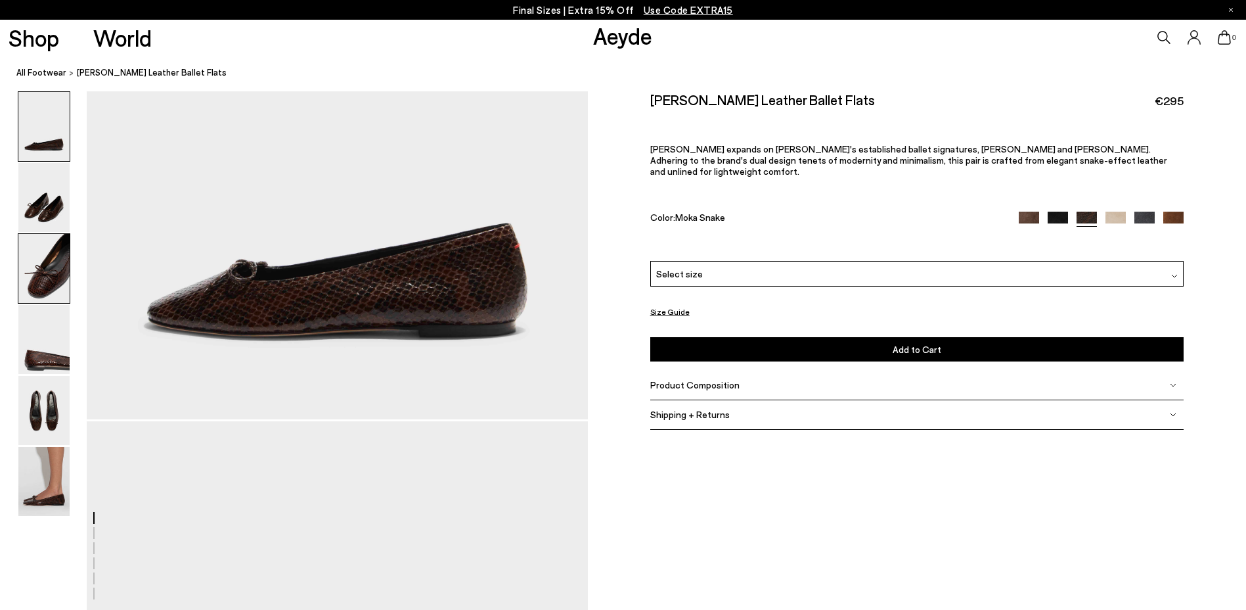
scroll to position [0, 0]
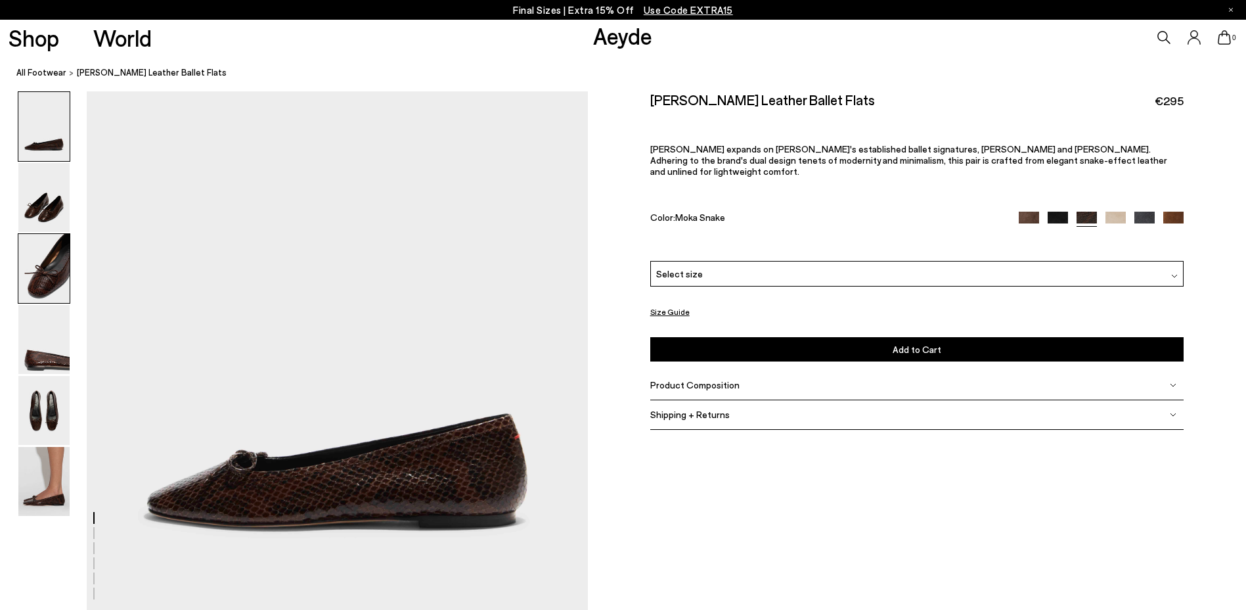
click at [46, 271] on img at bounding box center [43, 268] width 51 height 69
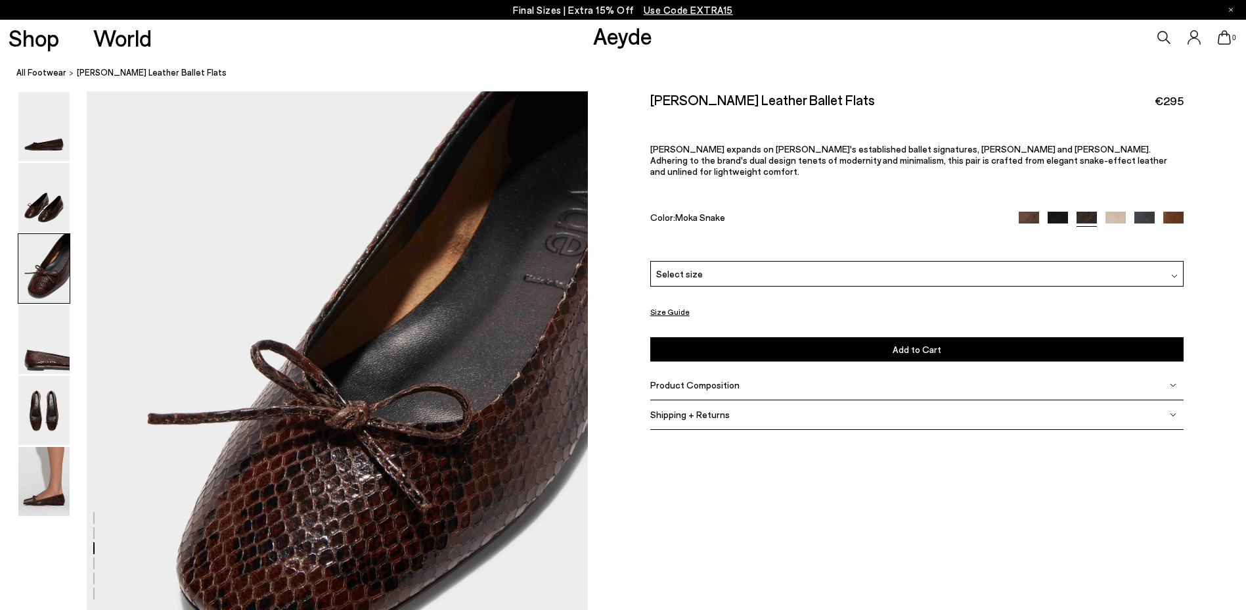
scroll to position [1323, 0]
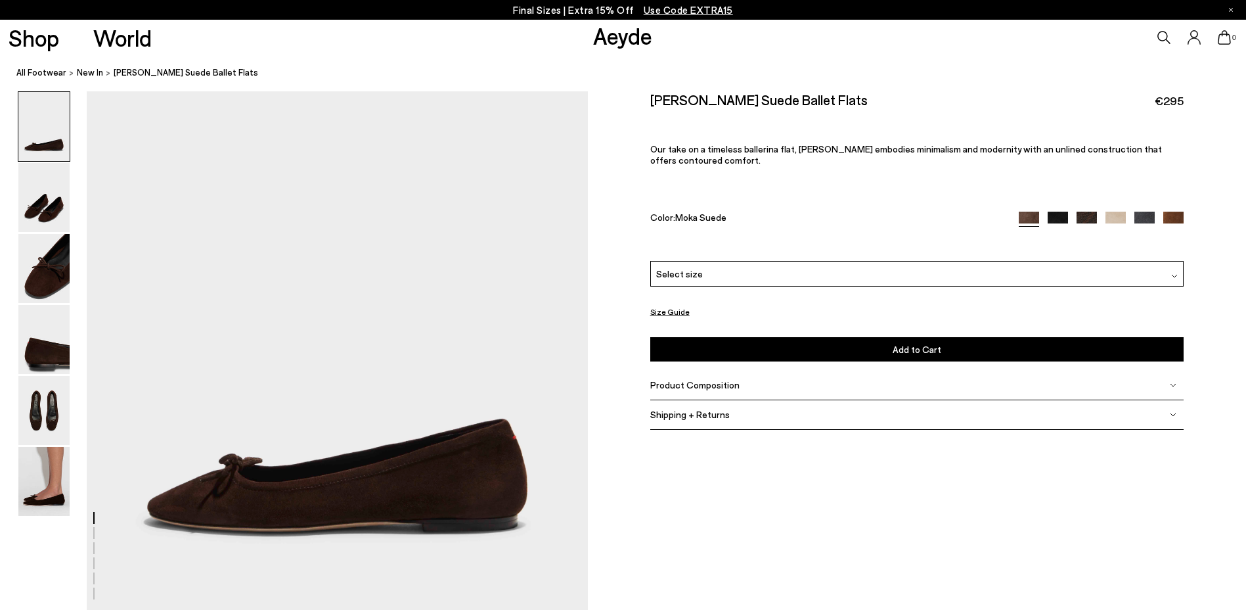
scroll to position [522, 0]
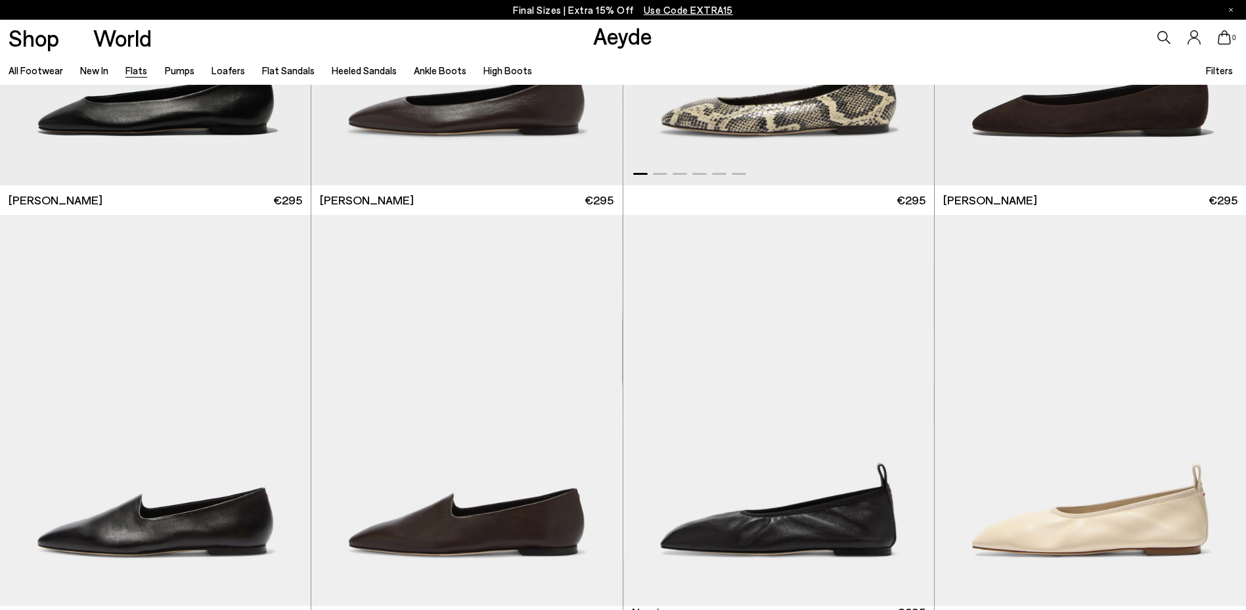
scroll to position [131, 0]
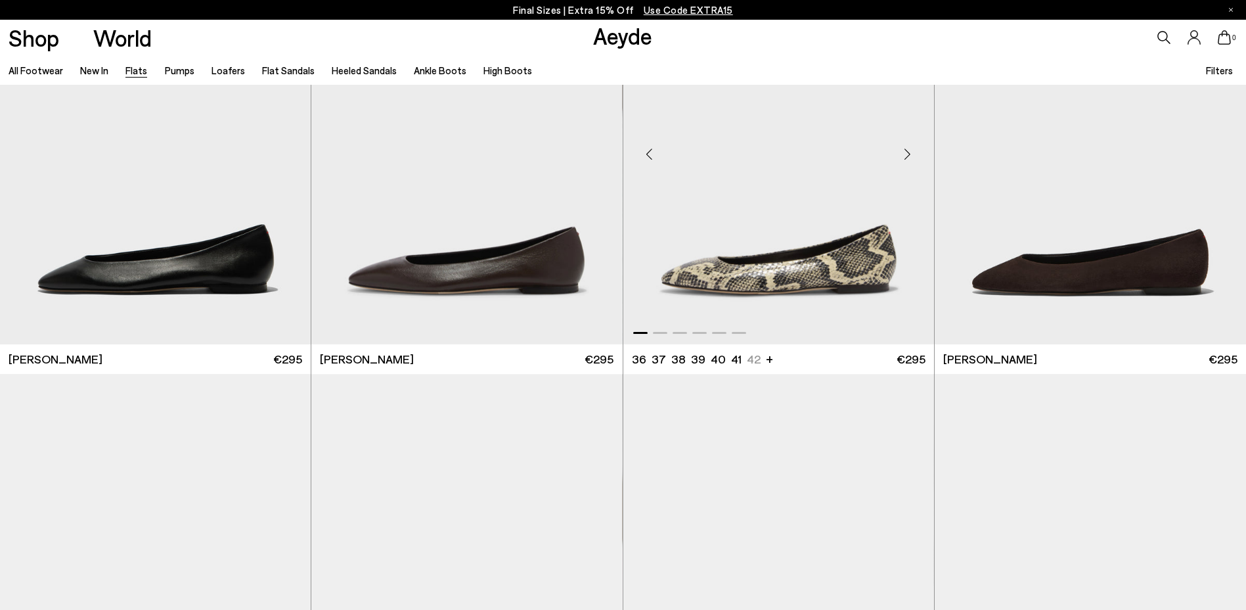
click at [905, 158] on div "Next slide" at bounding box center [907, 154] width 39 height 39
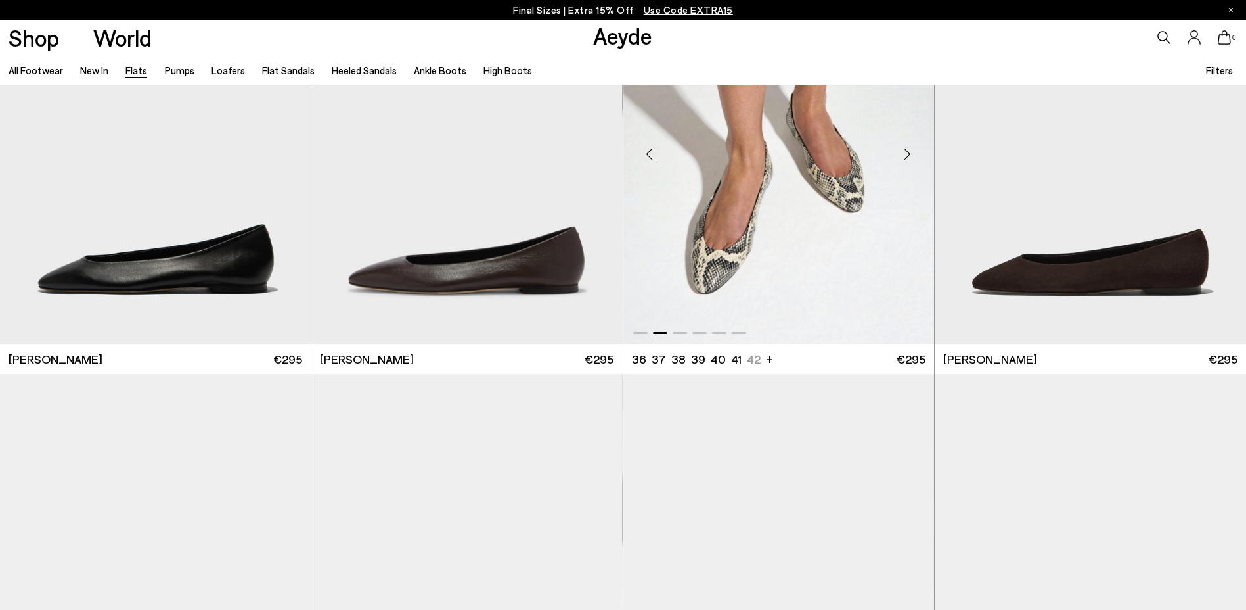
click at [905, 158] on div "Next slide" at bounding box center [907, 154] width 39 height 39
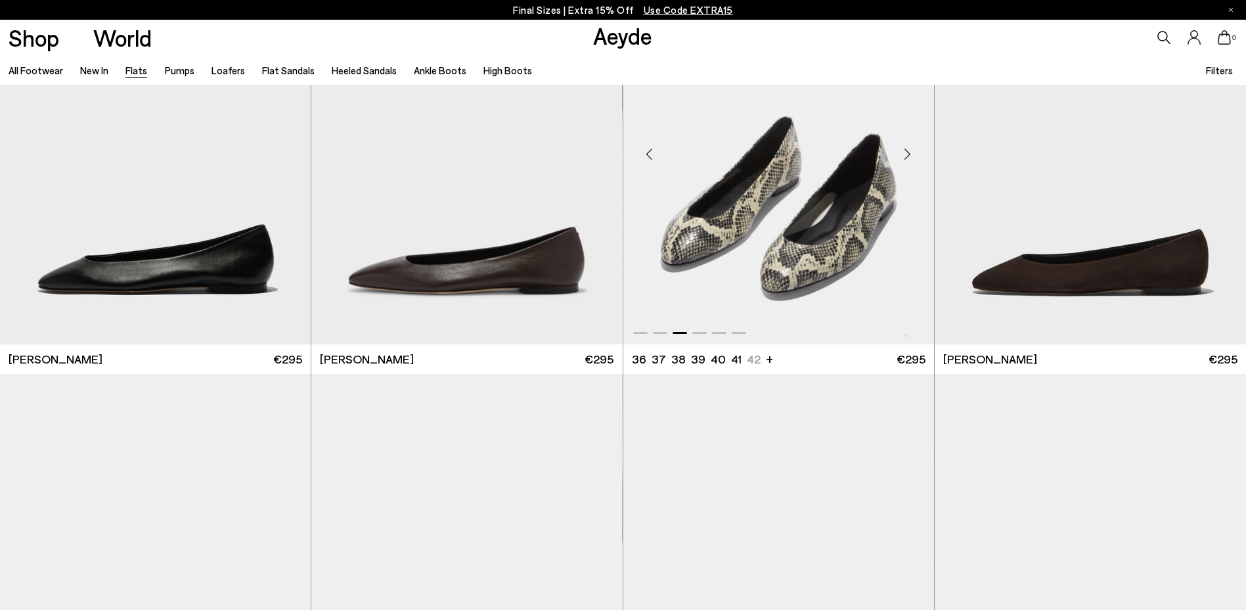
click at [857, 187] on img "3 / 6" at bounding box center [779, 148] width 311 height 391
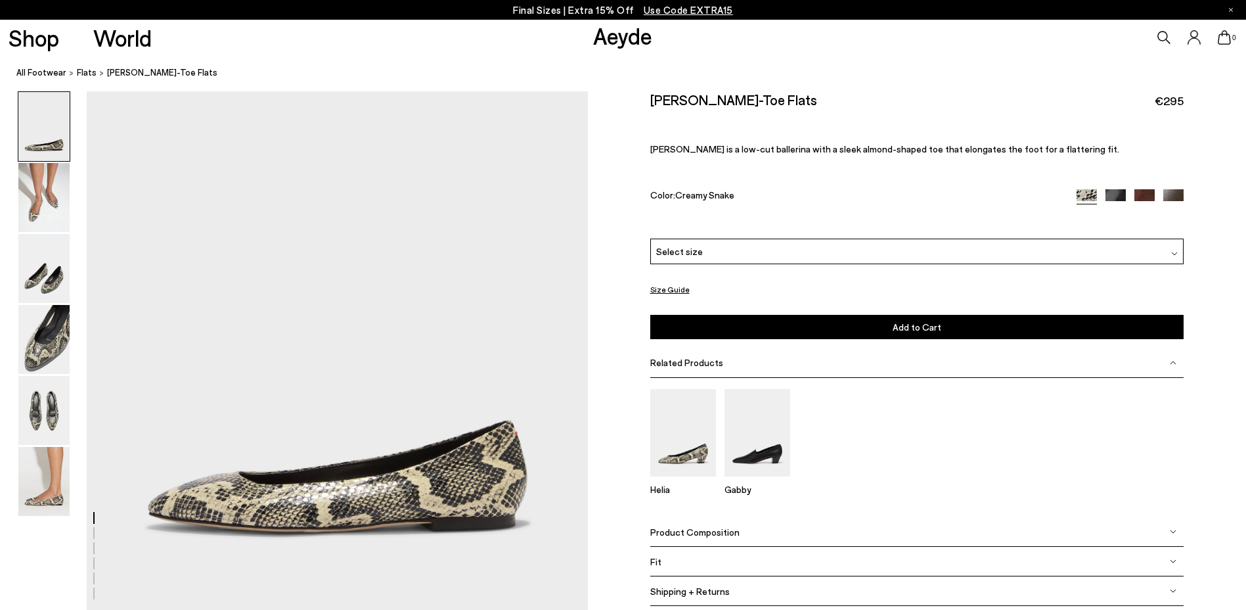
scroll to position [66, 0]
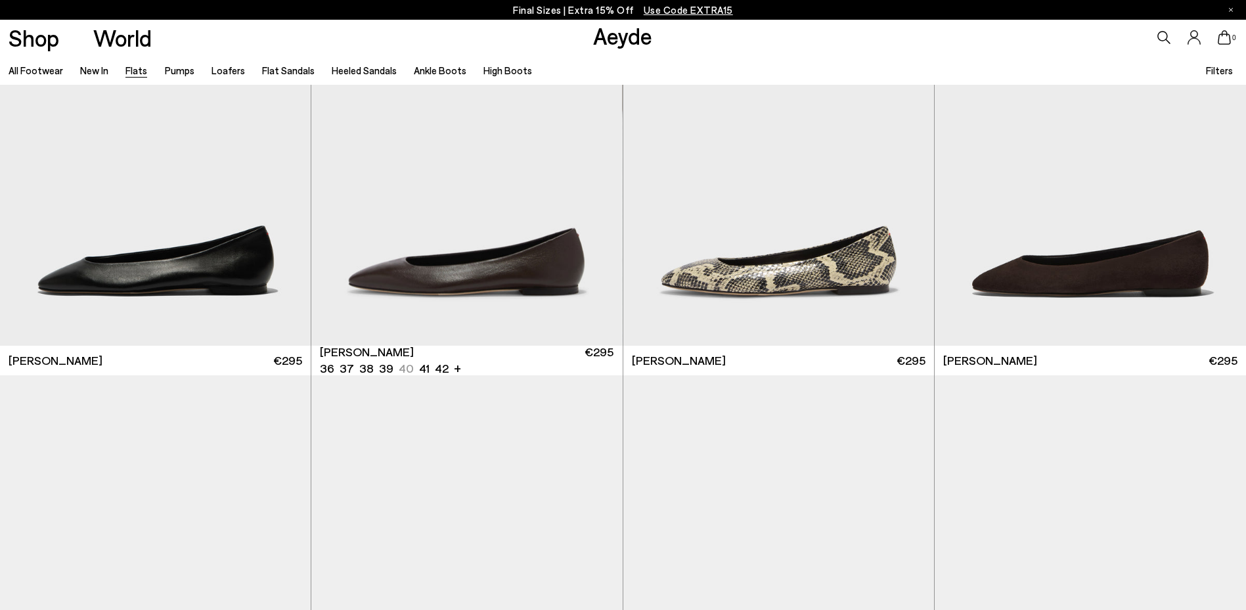
scroll to position [131, 0]
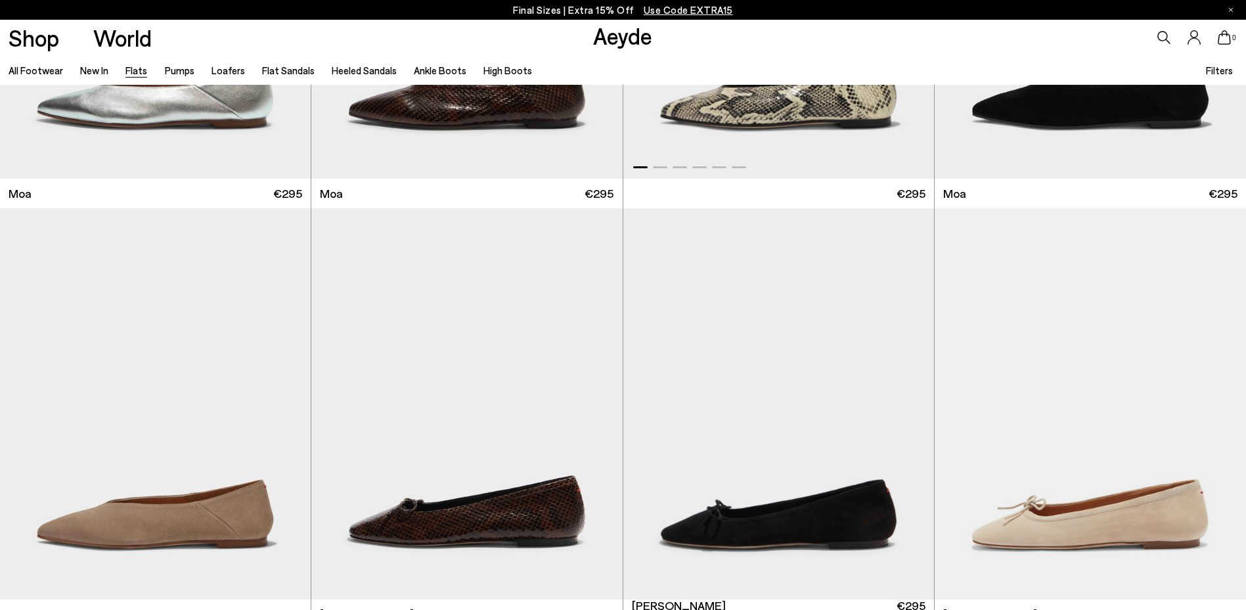
scroll to position [3022, 0]
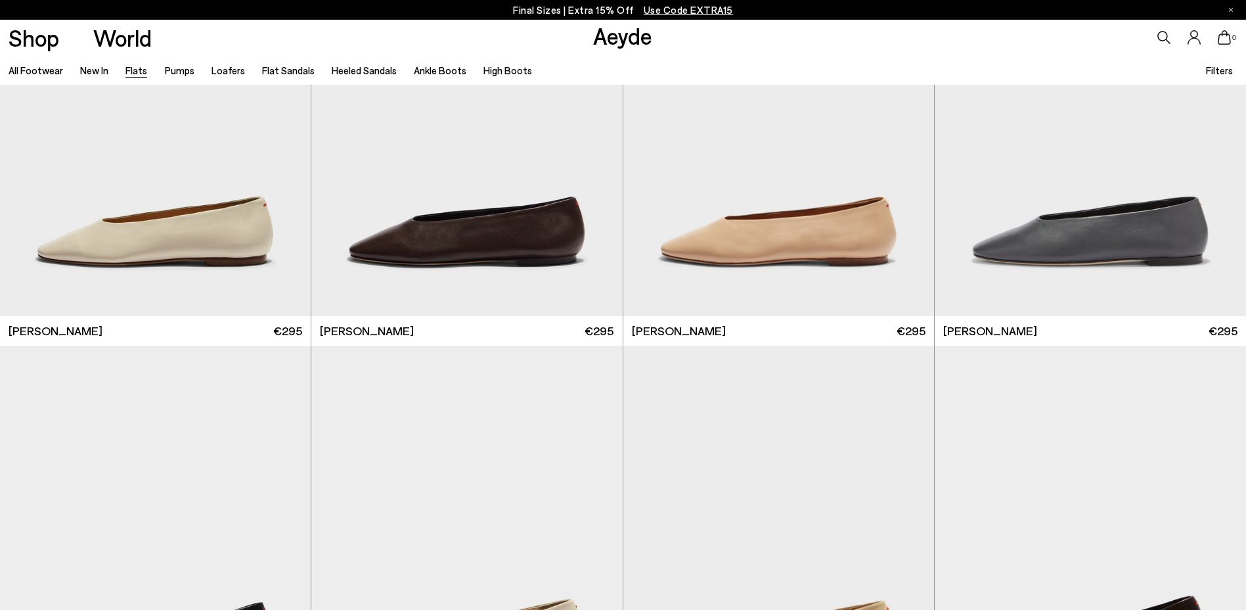
scroll to position [3984, 0]
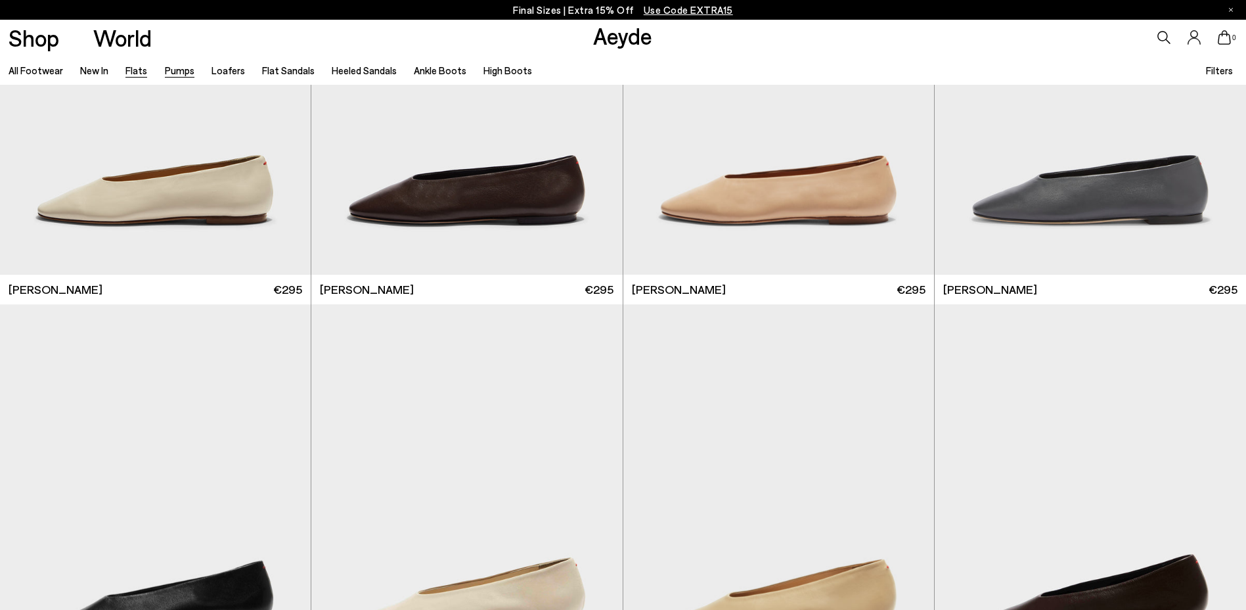
click at [184, 66] on link "Pumps" at bounding box center [180, 70] width 30 height 12
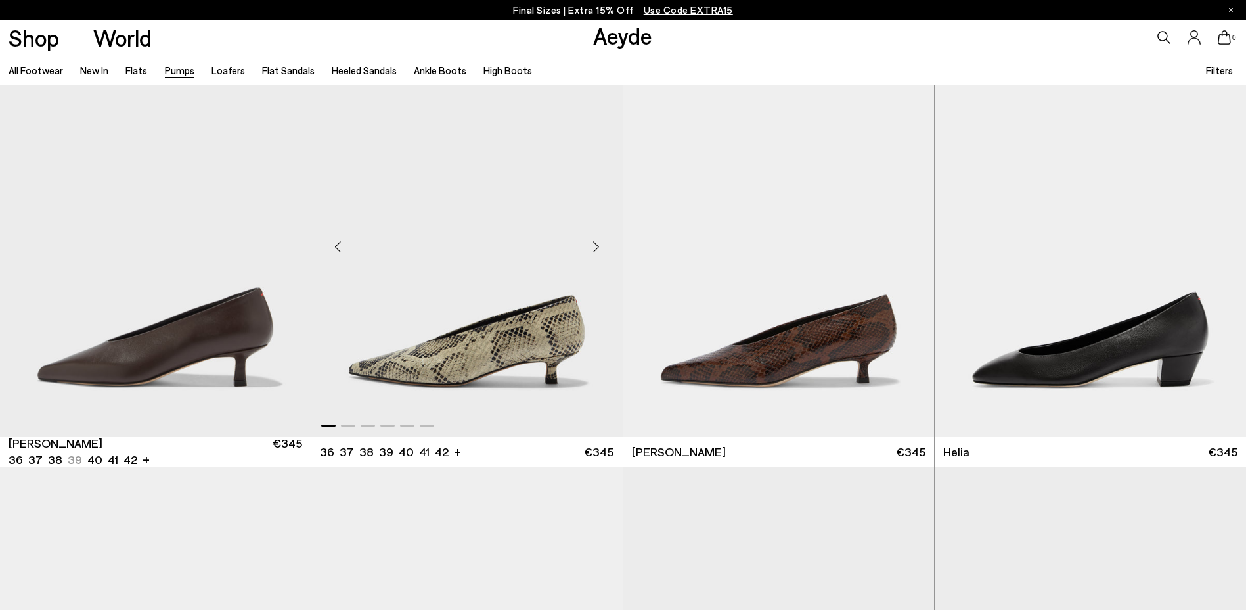
scroll to position [460, 0]
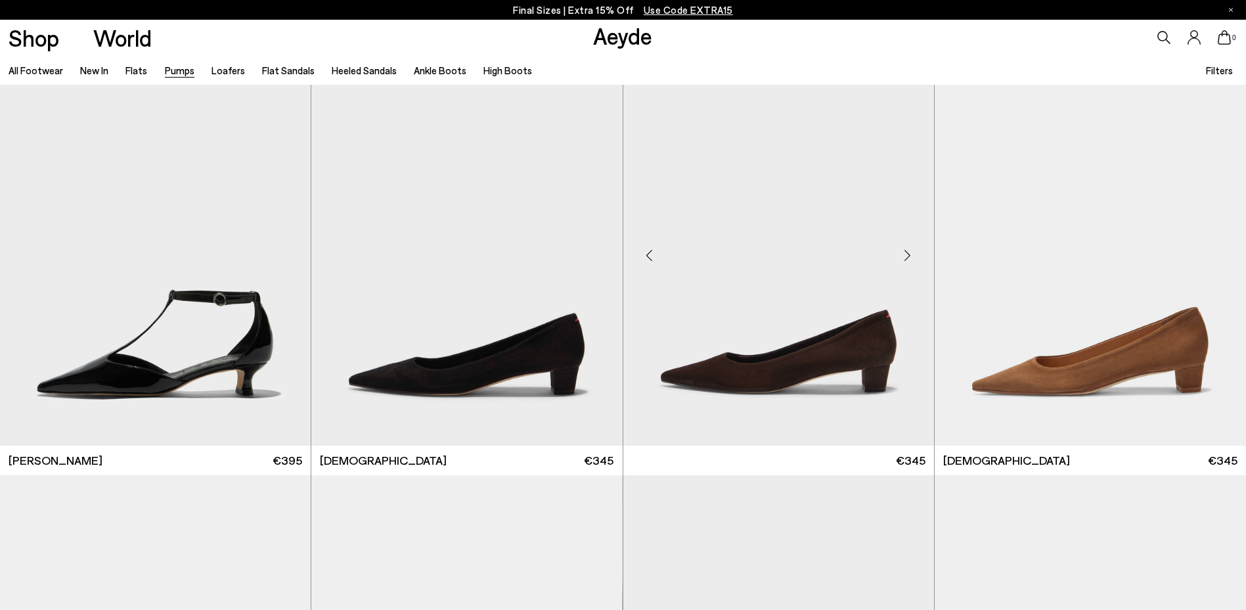
scroll to position [1708, 0]
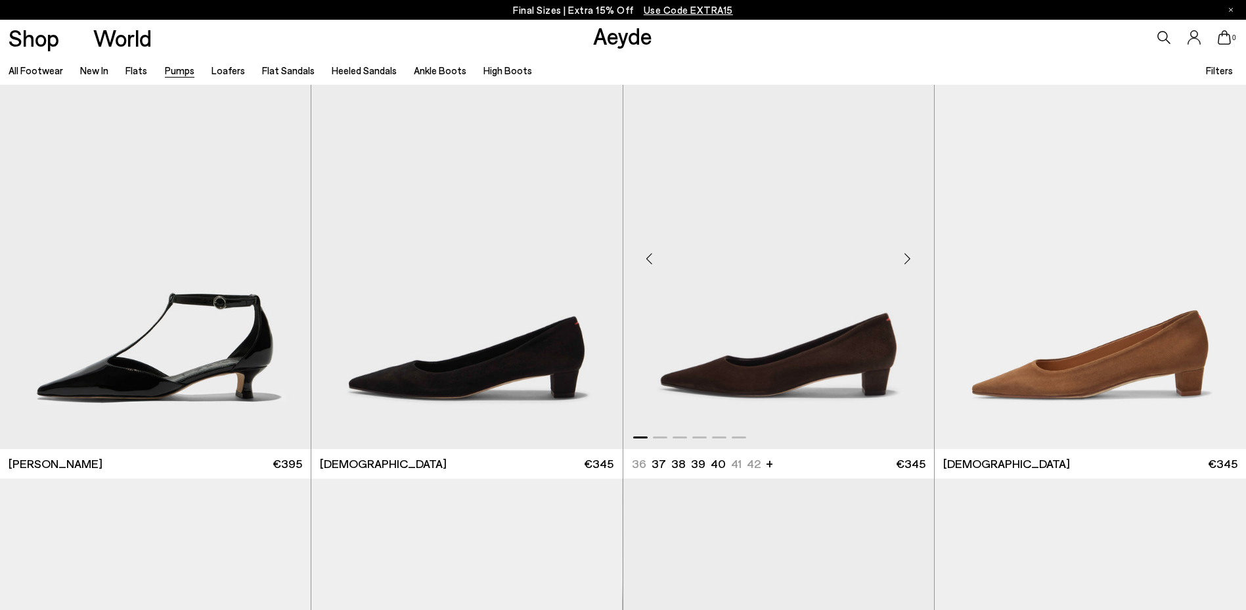
click at [921, 273] on div "Next slide" at bounding box center [907, 258] width 39 height 39
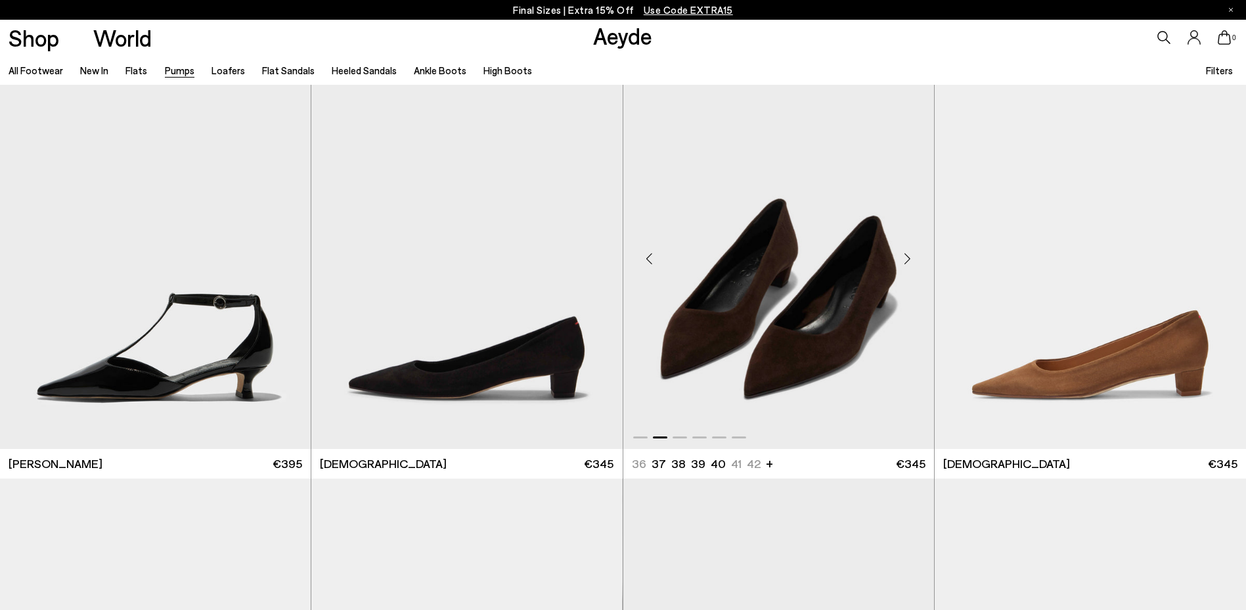
click at [911, 254] on div "Next slide" at bounding box center [907, 258] width 39 height 39
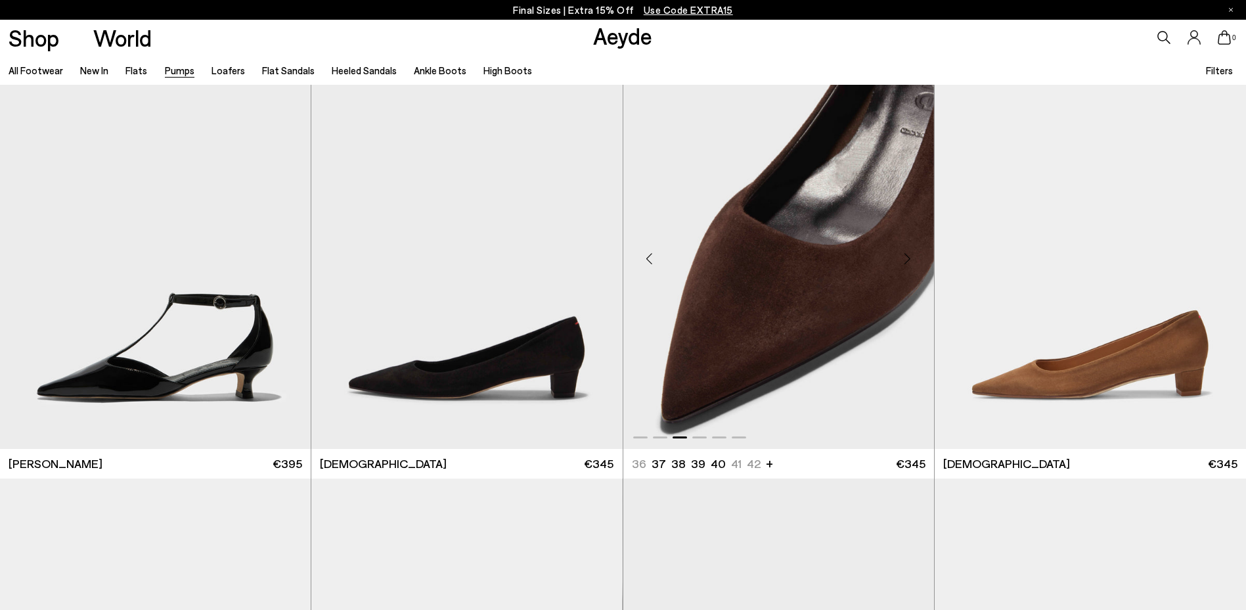
click at [911, 254] on div "Next slide" at bounding box center [907, 258] width 39 height 39
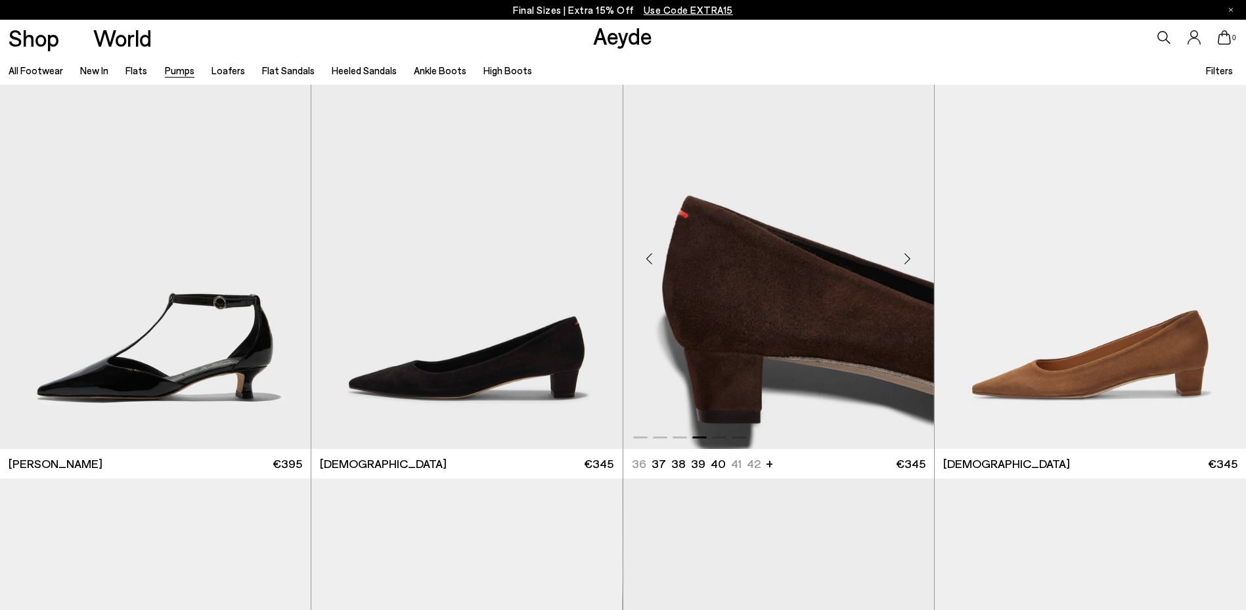
click at [911, 254] on div "Next slide" at bounding box center [907, 258] width 39 height 39
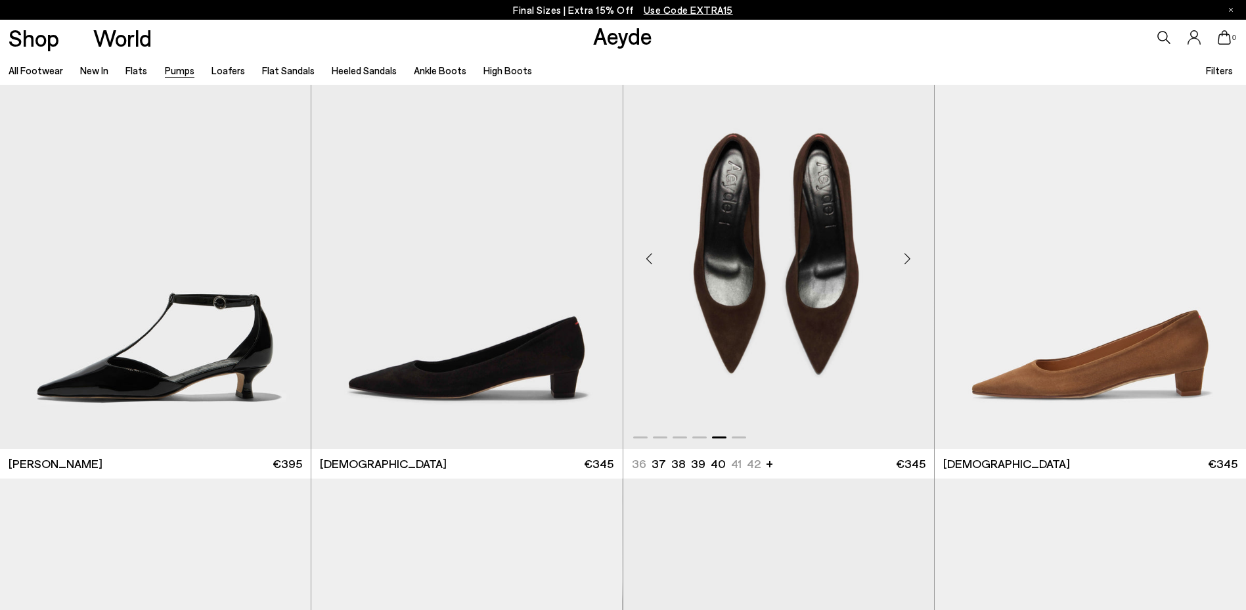
click at [911, 254] on div "Next slide" at bounding box center [907, 258] width 39 height 39
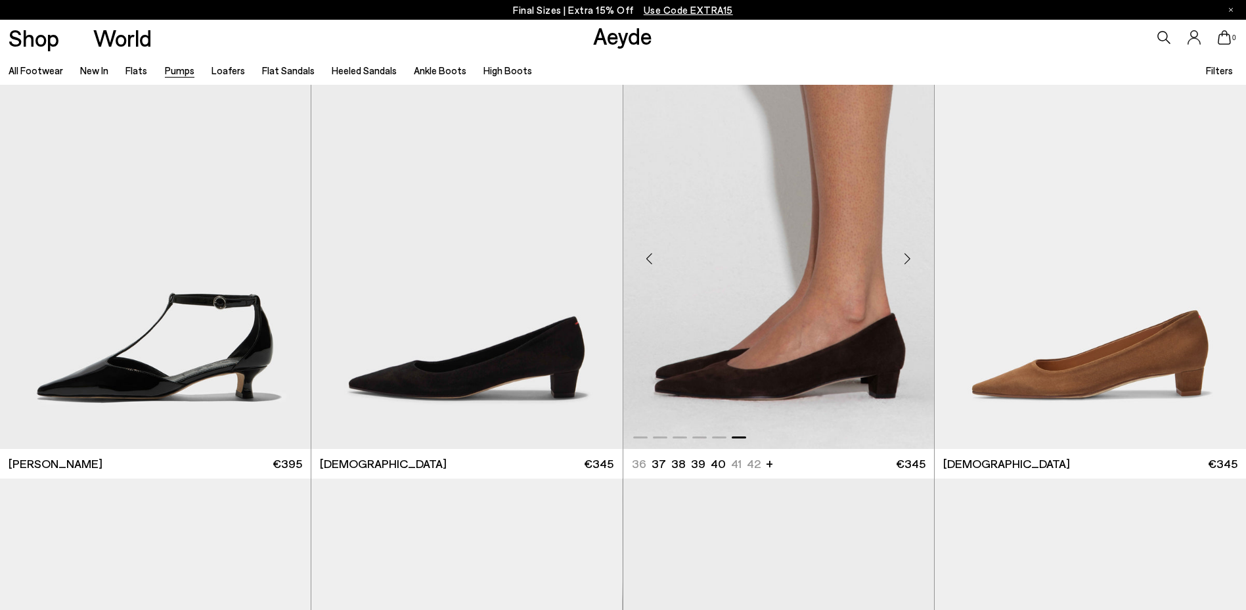
click at [911, 254] on div "Next slide" at bounding box center [907, 258] width 39 height 39
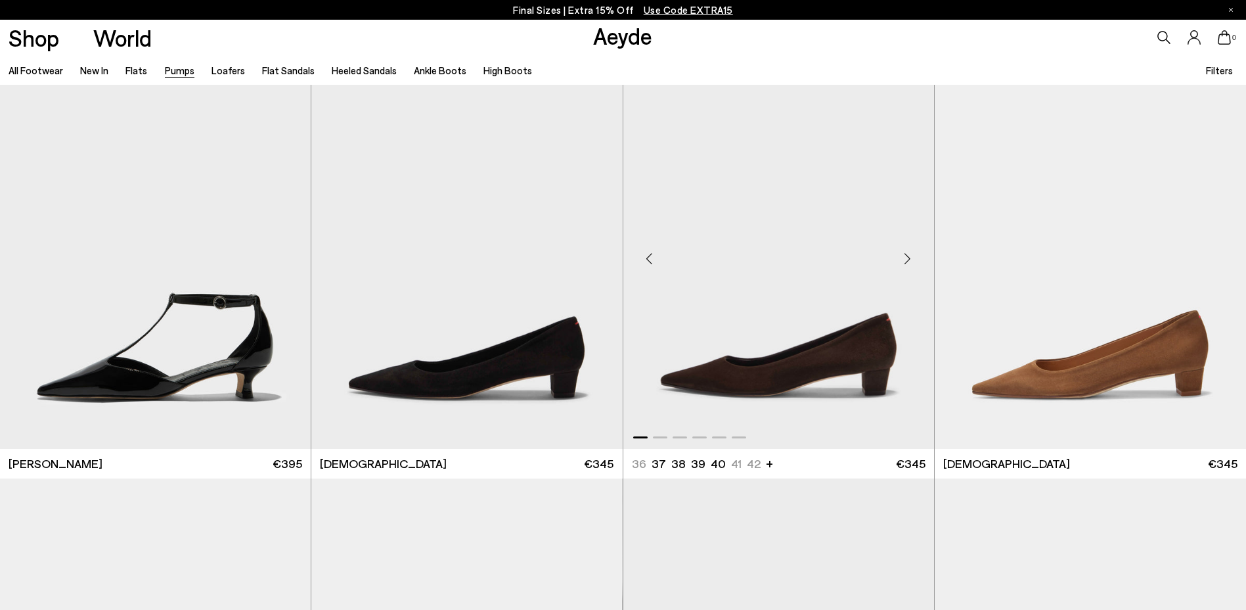
click at [819, 277] on img "1 / 6" at bounding box center [779, 253] width 311 height 391
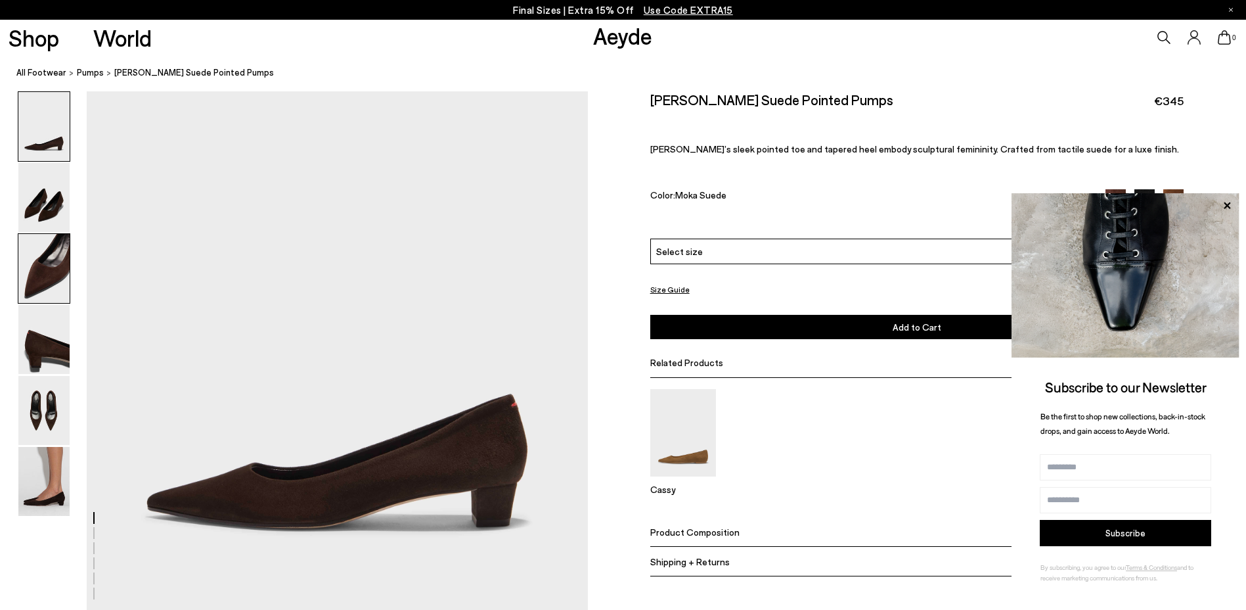
click at [48, 268] on img at bounding box center [43, 268] width 51 height 69
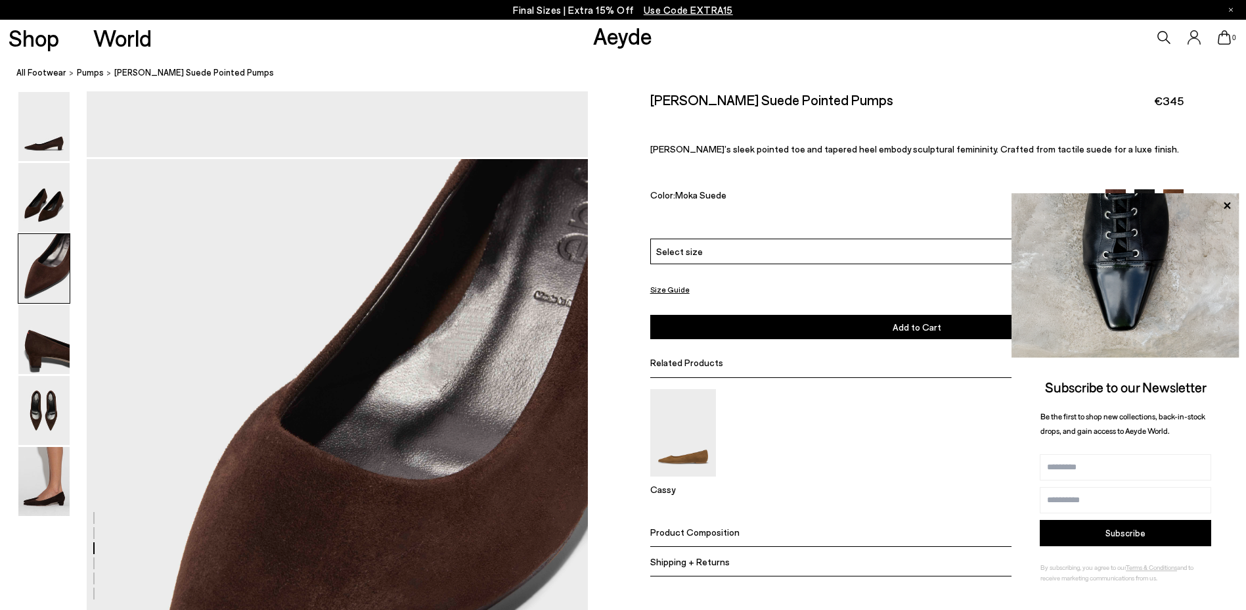
scroll to position [1192, 0]
